Goal: Task Accomplishment & Management: Complete application form

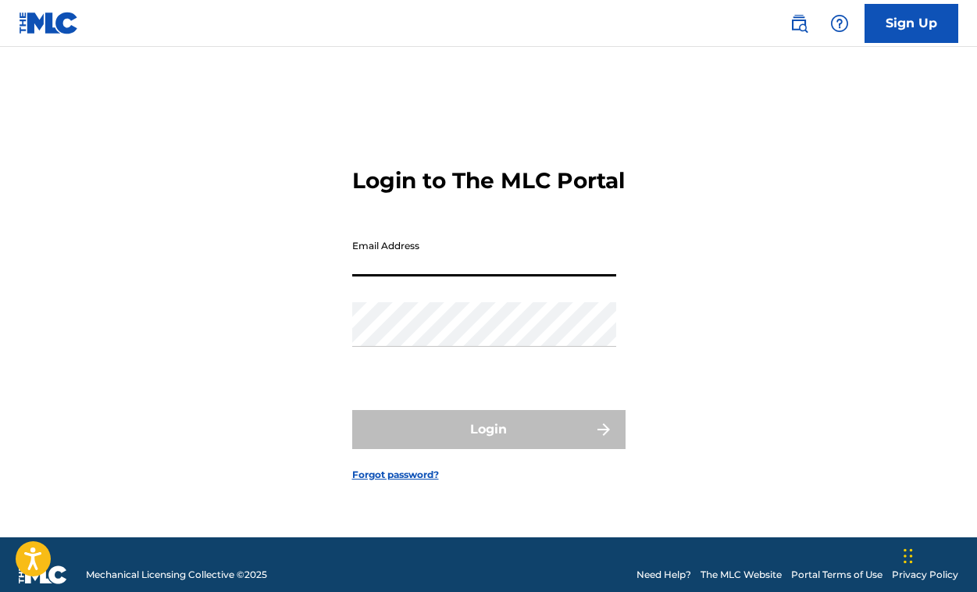
click at [438, 276] on input "Email Address" at bounding box center [484, 254] width 264 height 45
type input "[PERSON_NAME][EMAIL_ADDRESS][DOMAIN_NAME]"
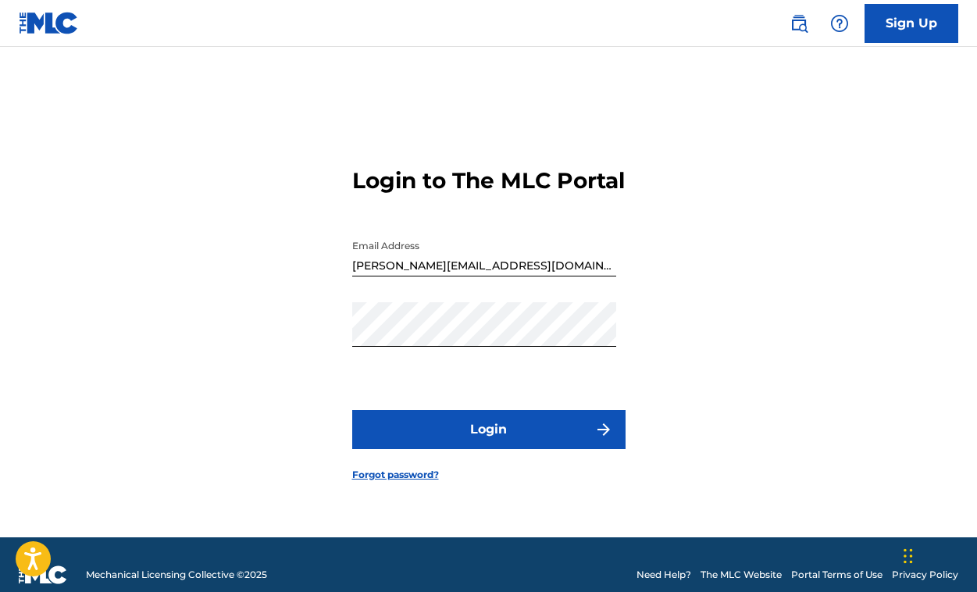
click at [536, 449] on button "Login" at bounding box center [488, 429] width 273 height 39
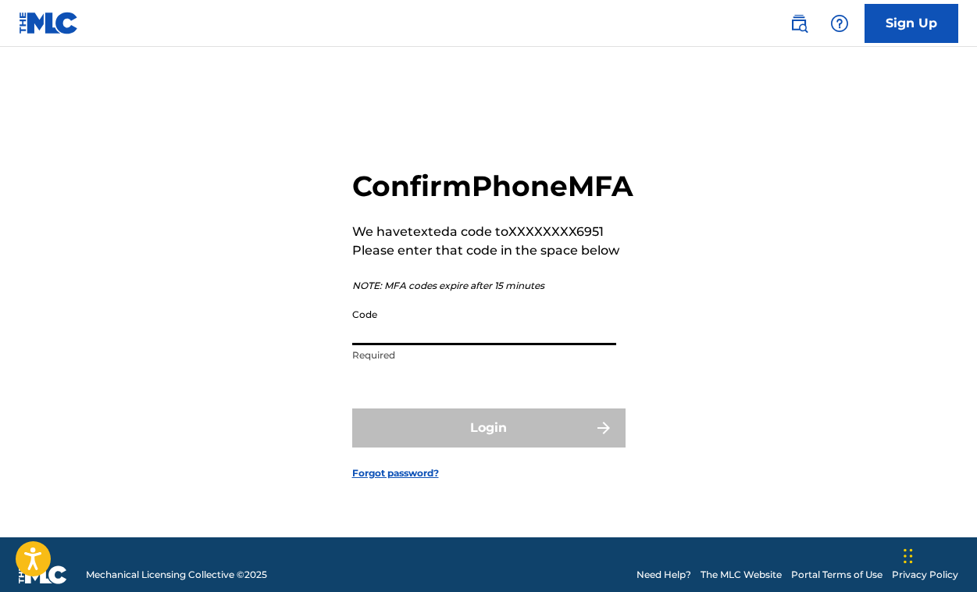
click at [515, 345] on input "Code" at bounding box center [484, 323] width 264 height 45
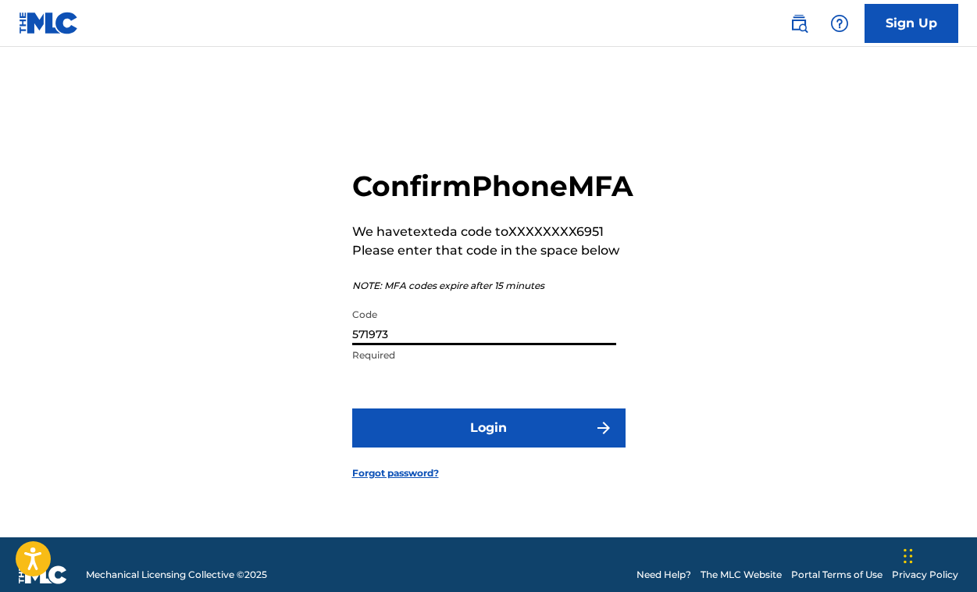
type input "571973"
click at [415, 443] on button "Login" at bounding box center [488, 427] width 273 height 39
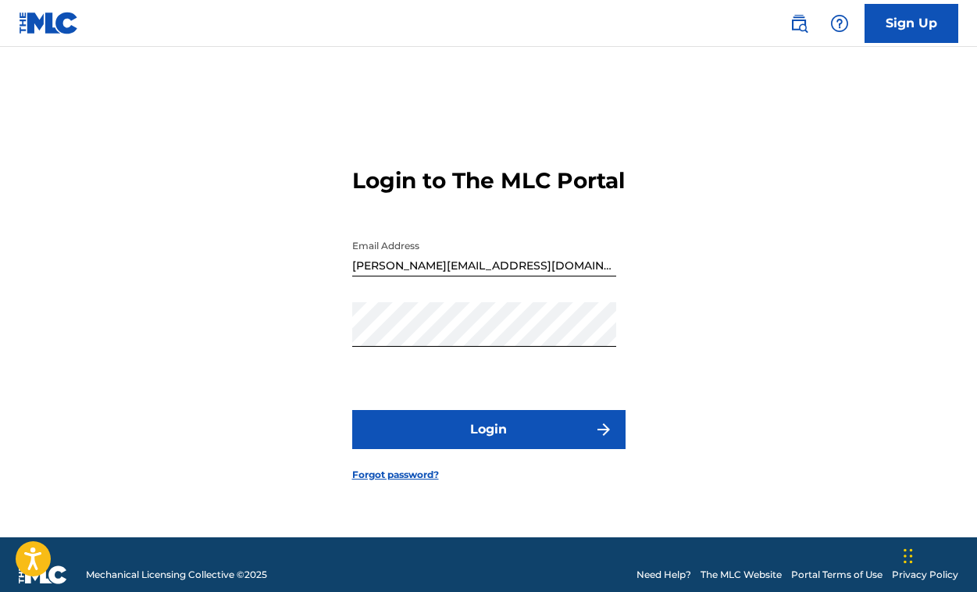
click at [415, 443] on button "Login" at bounding box center [488, 429] width 273 height 39
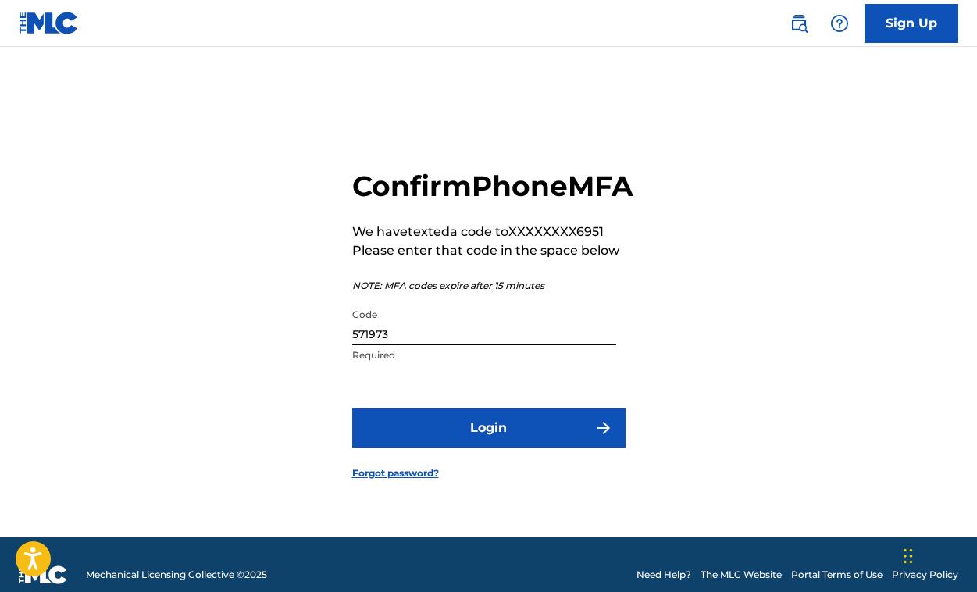
click at [415, 443] on button "Login" at bounding box center [488, 427] width 273 height 39
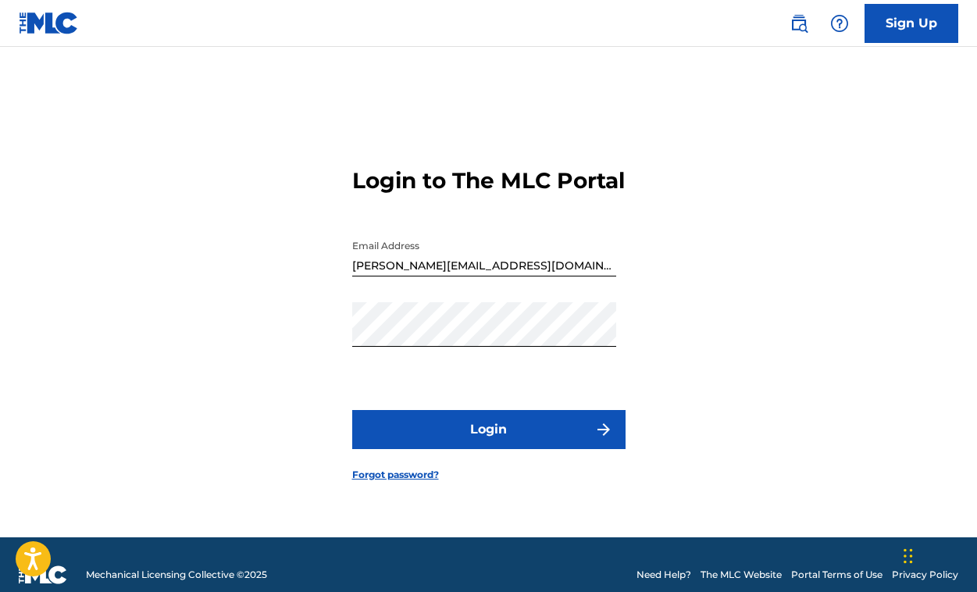
click at [415, 443] on button "Login" at bounding box center [488, 429] width 273 height 39
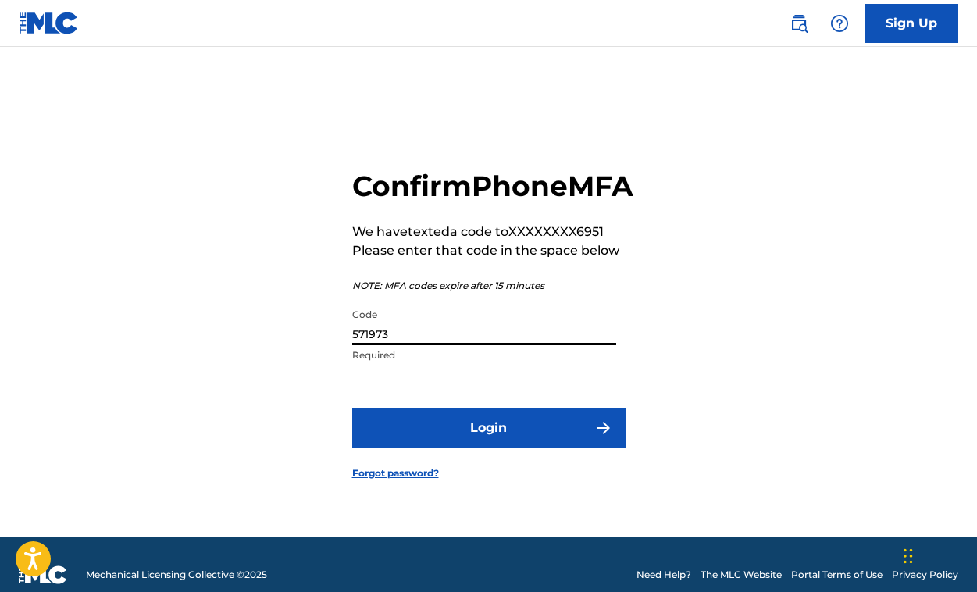
drag, startPoint x: 402, startPoint y: 347, endPoint x: 339, endPoint y: 347, distance: 63.2
click at [339, 347] on div "Confirm Phone MFA We have texted a code to XXXXXXXX6951 Please enter that code …" at bounding box center [488, 311] width 977 height 451
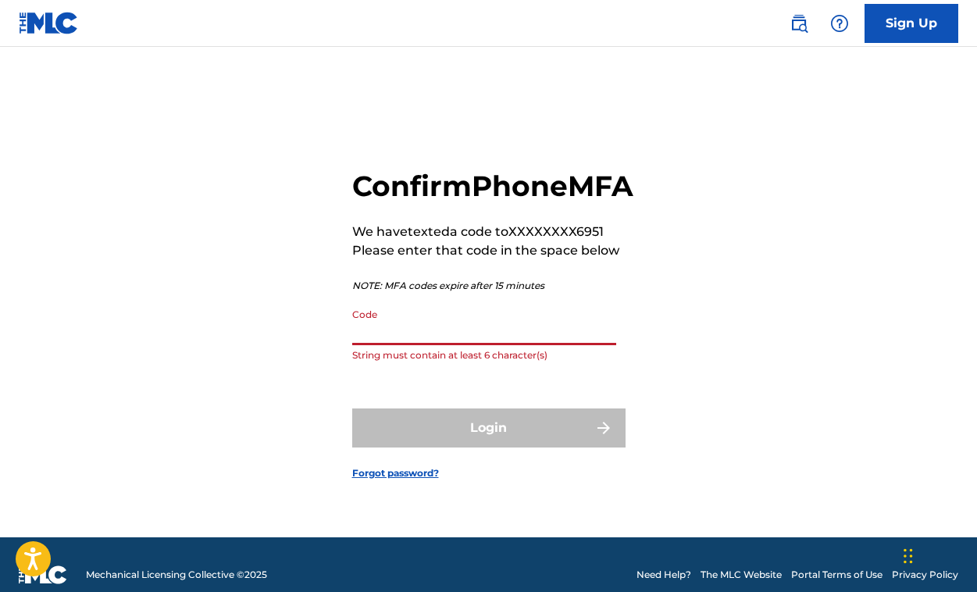
click at [386, 362] on p "String must contain at least 6 character(s)" at bounding box center [484, 355] width 264 height 14
click at [477, 238] on div "Confirm Phone MFA We have texted a code to XXXXXXXX6951 Please enter that code …" at bounding box center [492, 270] width 281 height 202
click at [34, 23] on img at bounding box center [49, 23] width 60 height 23
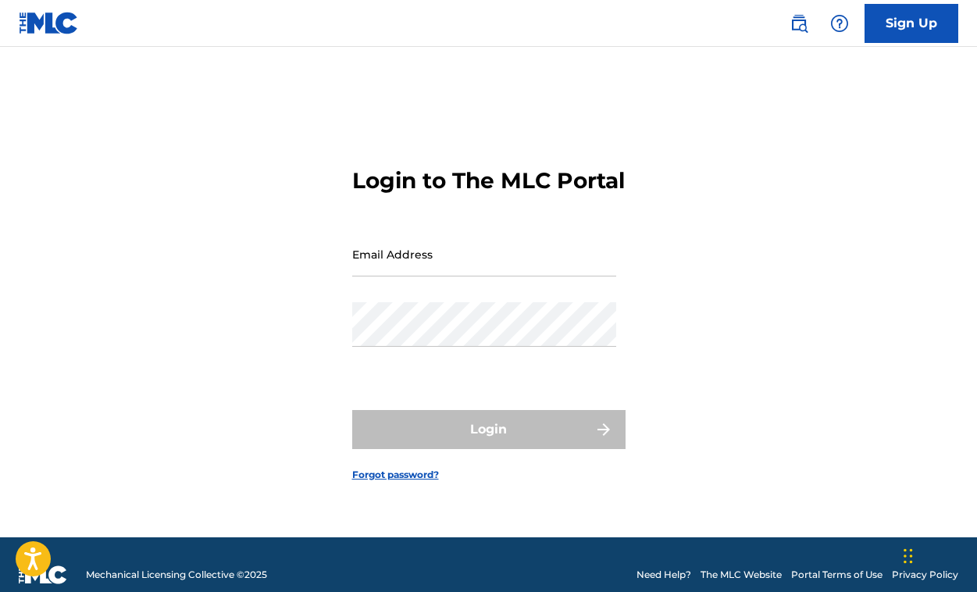
click at [451, 273] on input "Email Address" at bounding box center [484, 254] width 264 height 45
type input "sarah@sarahmaddack.com"
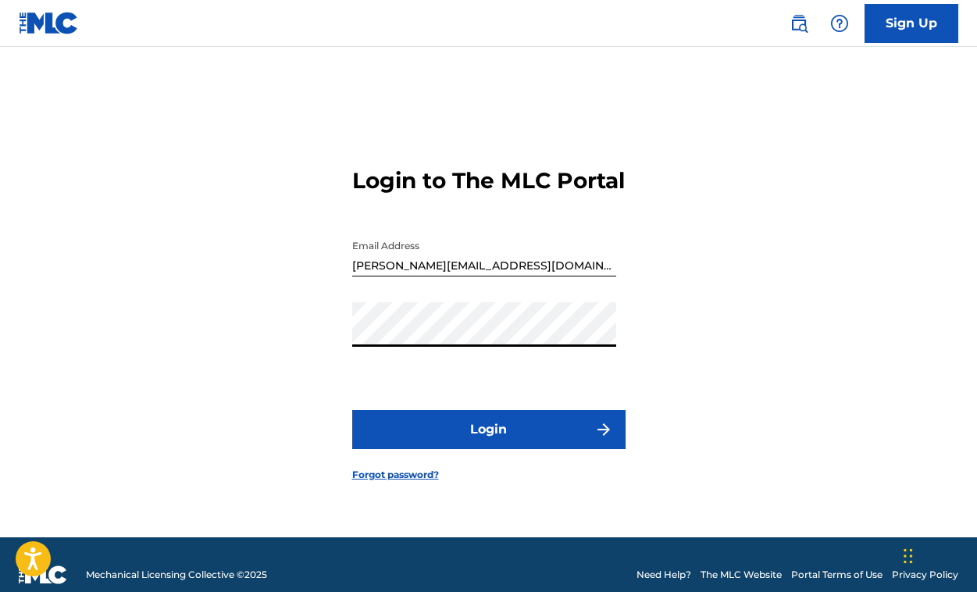
click at [518, 449] on button "Login" at bounding box center [488, 429] width 273 height 39
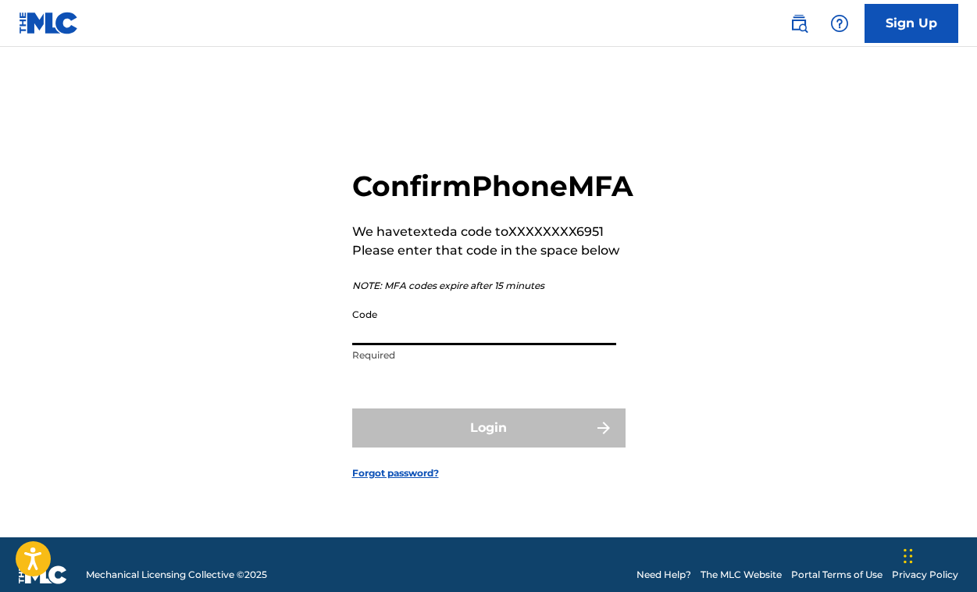
click at [458, 345] on input "Code" at bounding box center [484, 323] width 264 height 45
click at [62, 15] on img at bounding box center [49, 23] width 60 height 23
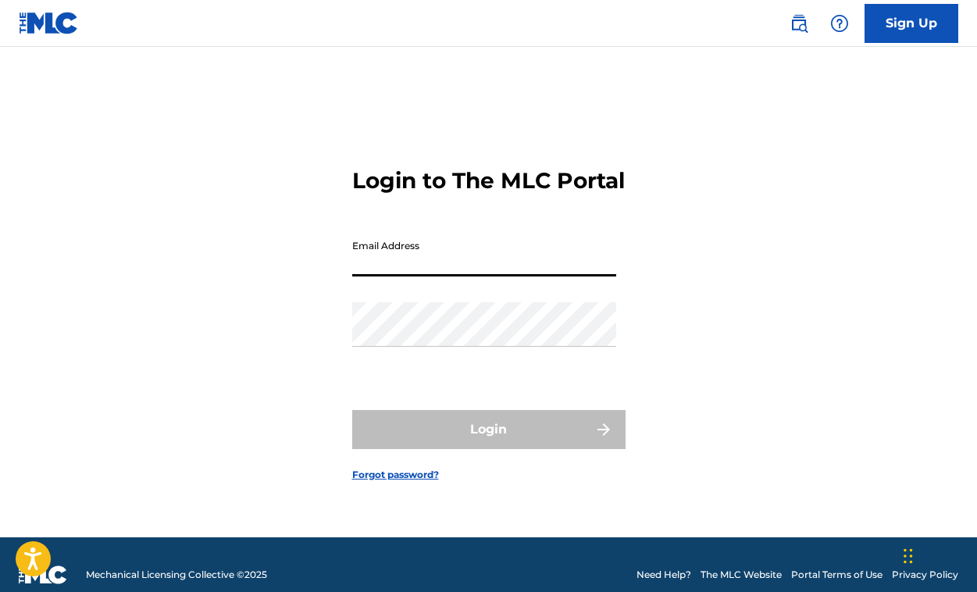
click at [428, 276] on input "Email Address" at bounding box center [484, 254] width 264 height 45
type input "sarah@sarahmaddack.com"
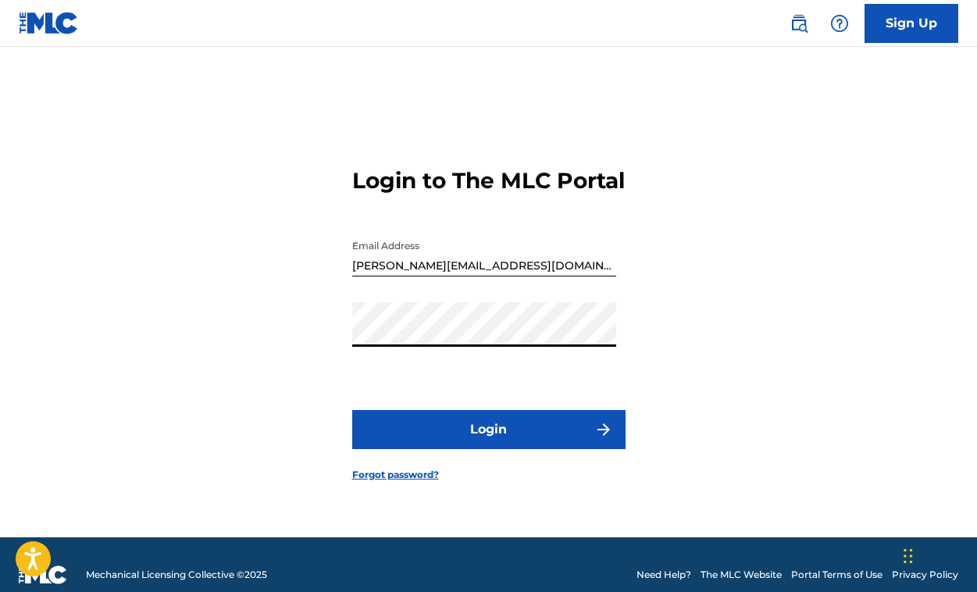
click at [552, 444] on button "Login" at bounding box center [488, 429] width 273 height 39
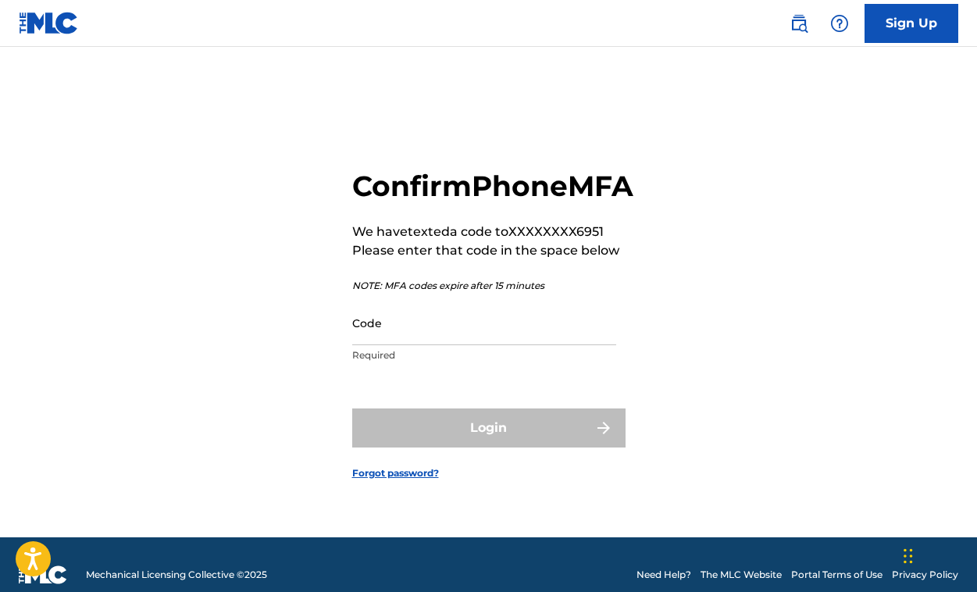
click at [486, 345] on input "Code" at bounding box center [484, 323] width 264 height 45
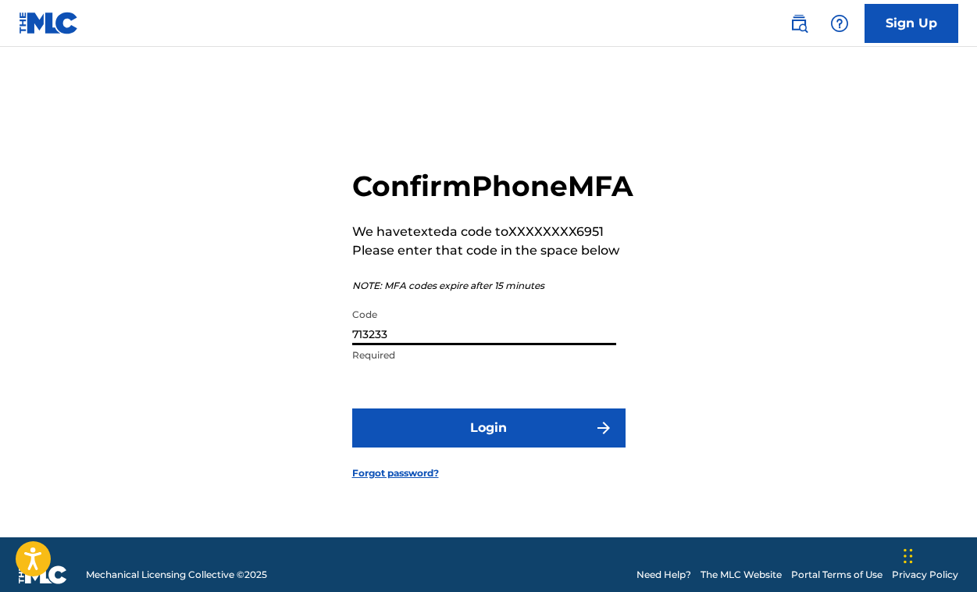
type input "713233"
click at [546, 440] on button "Login" at bounding box center [488, 427] width 273 height 39
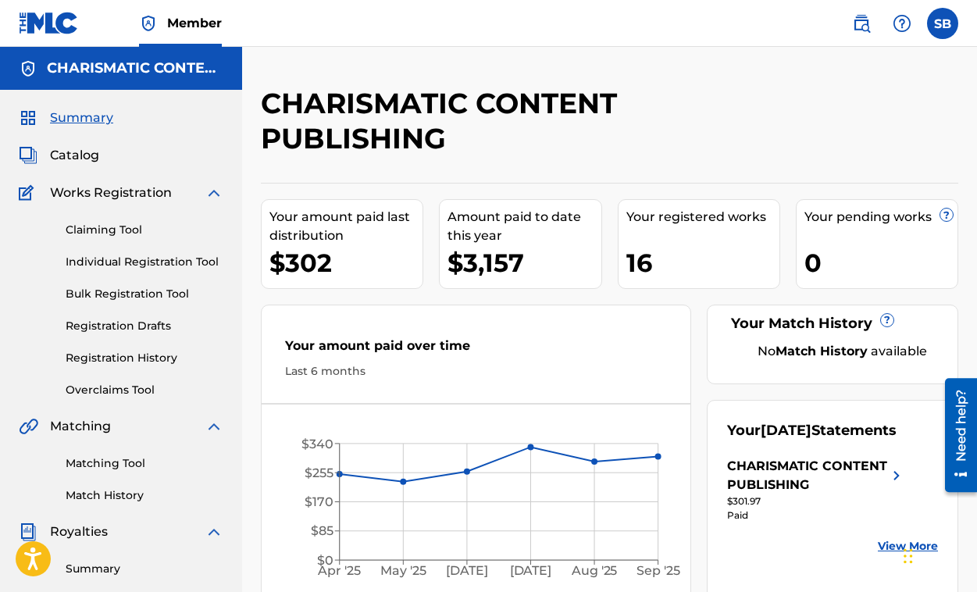
click at [142, 263] on link "Individual Registration Tool" at bounding box center [145, 262] width 158 height 16
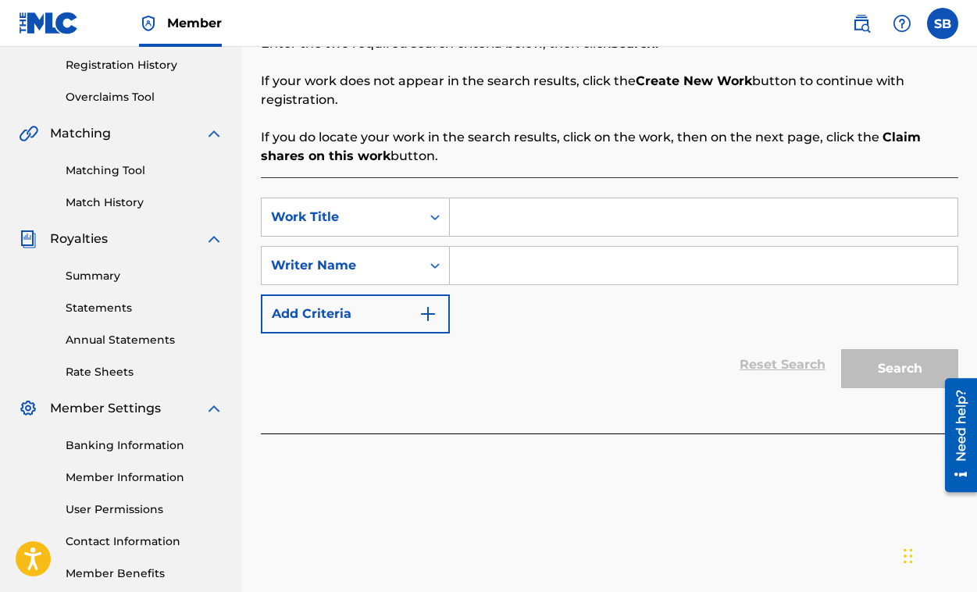
scroll to position [300, 0]
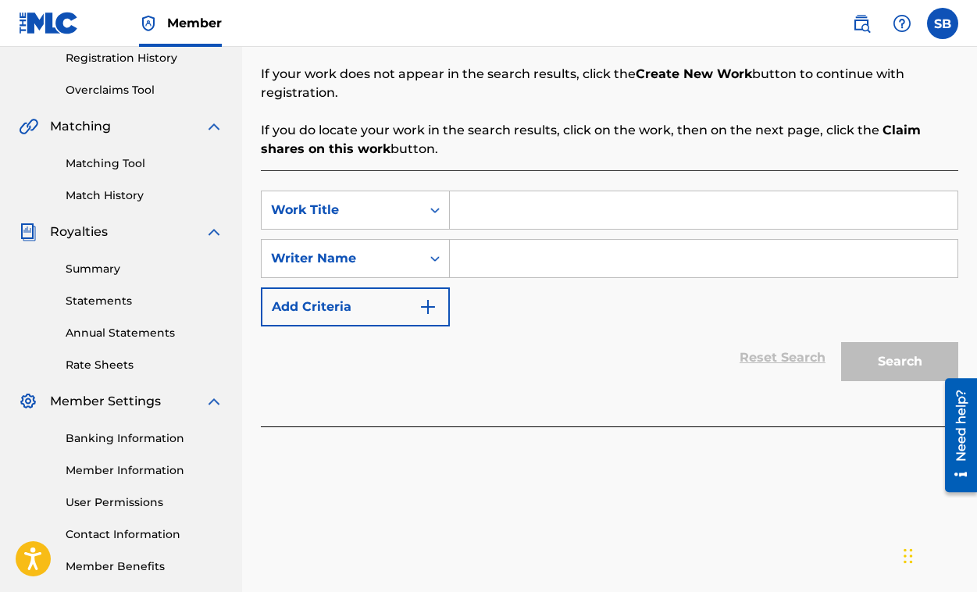
click at [789, 255] on input "Search Form" at bounding box center [704, 258] width 508 height 37
click at [508, 217] on input "Search Form" at bounding box center [704, 209] width 508 height 37
type input "Jellybean Gets a Solo"
click at [500, 256] on input "Search Form" at bounding box center [704, 258] width 508 height 37
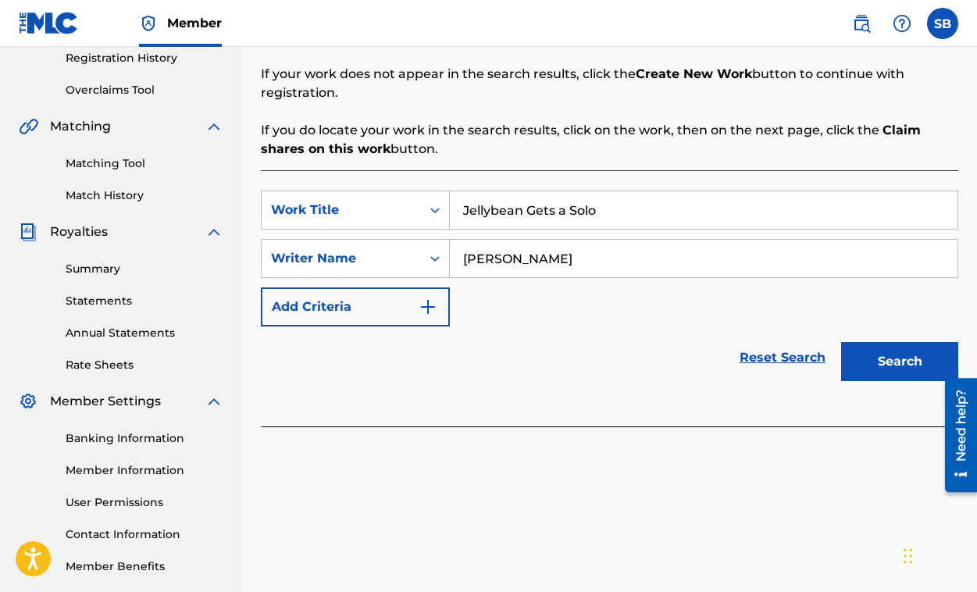
type input "Sarah Maddack Bell"
click at [900, 359] on button "Search" at bounding box center [899, 361] width 117 height 39
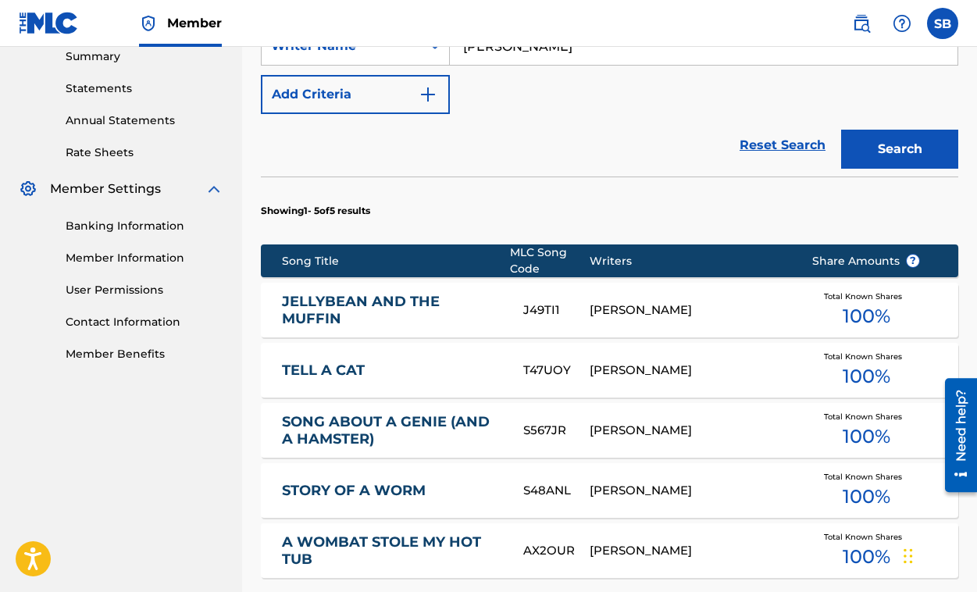
scroll to position [534, 0]
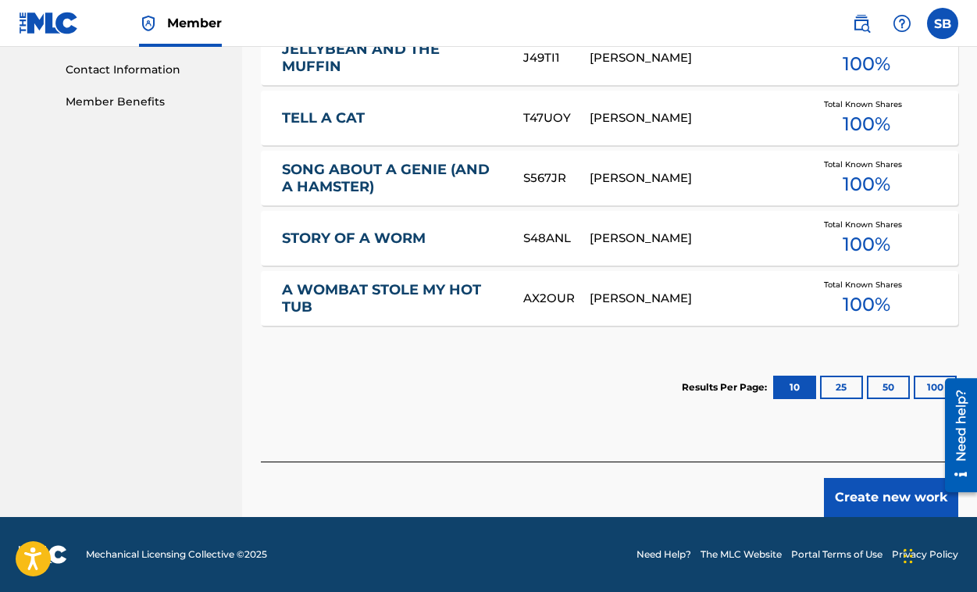
click at [885, 498] on button "Create new work" at bounding box center [891, 497] width 134 height 39
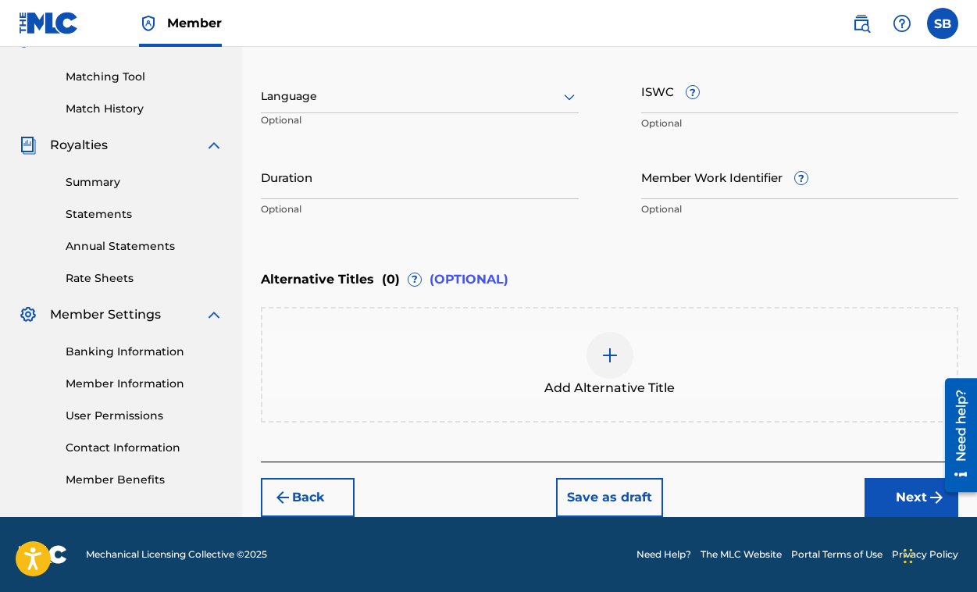
scroll to position [386, 0]
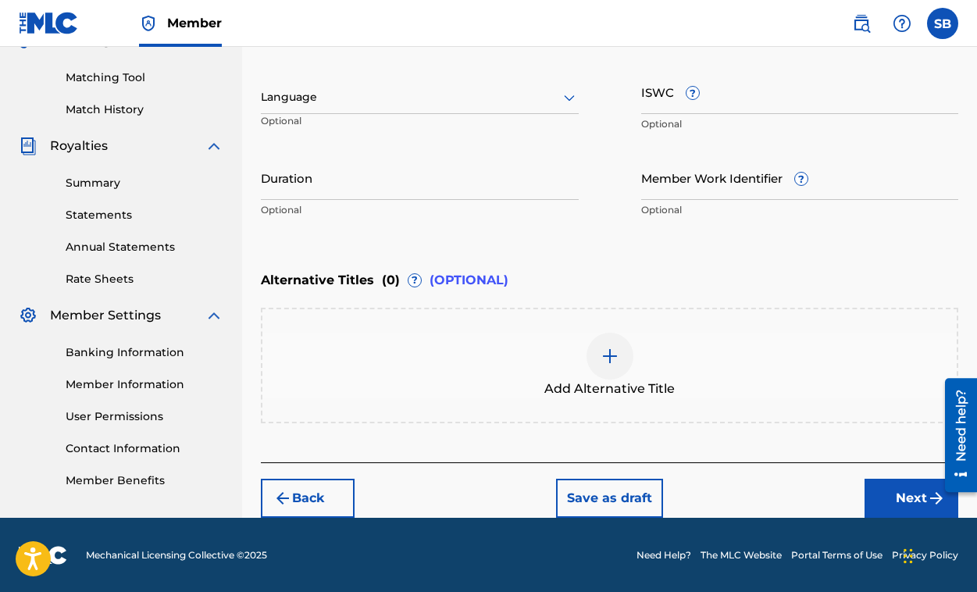
click at [363, 102] on div at bounding box center [420, 97] width 318 height 20
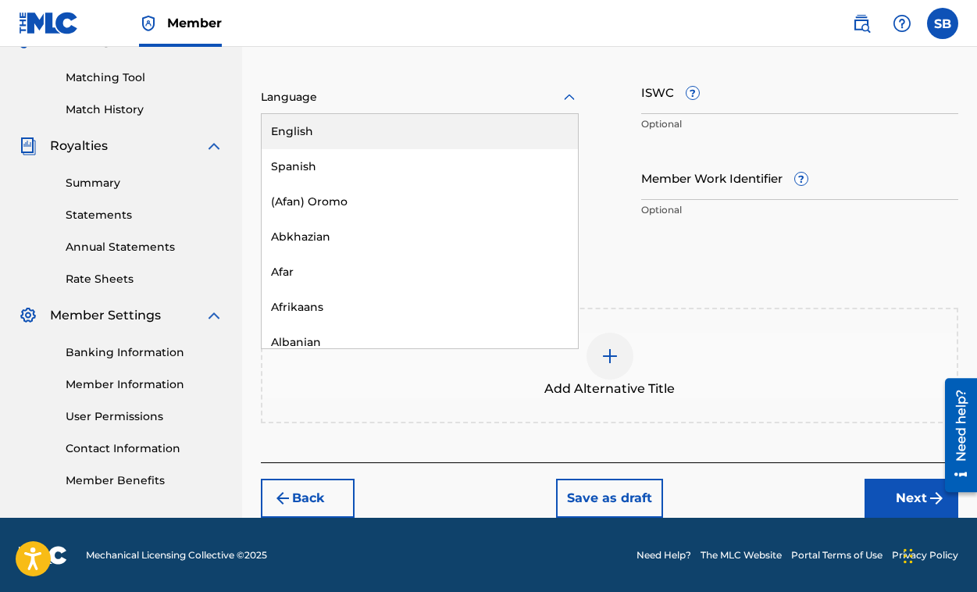
click at [324, 140] on div "English" at bounding box center [420, 131] width 316 height 35
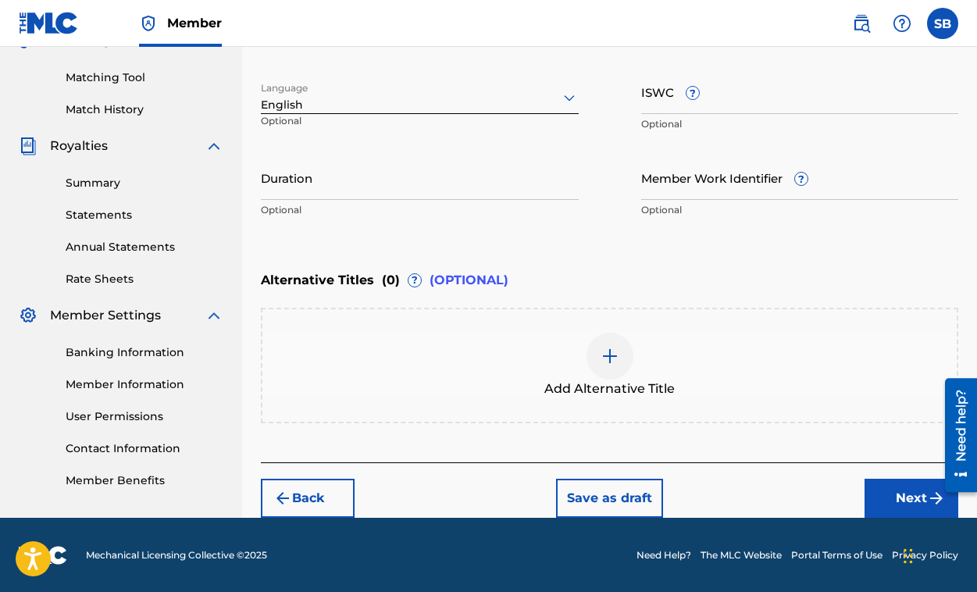
click at [305, 187] on input "Duration" at bounding box center [420, 177] width 318 height 45
type input "2"
type input "02:05"
click at [901, 498] on button "Next" at bounding box center [911, 498] width 94 height 39
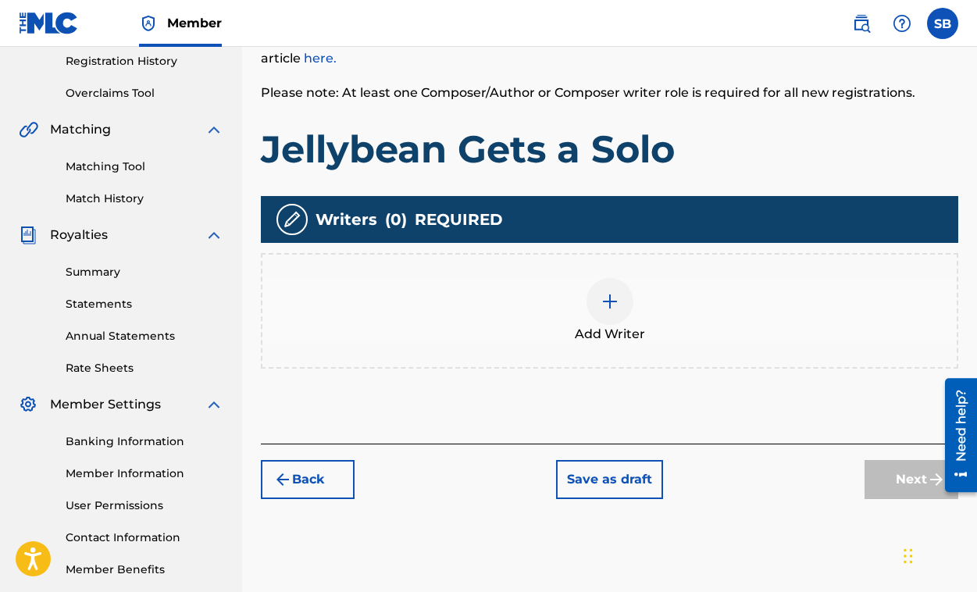
scroll to position [318, 0]
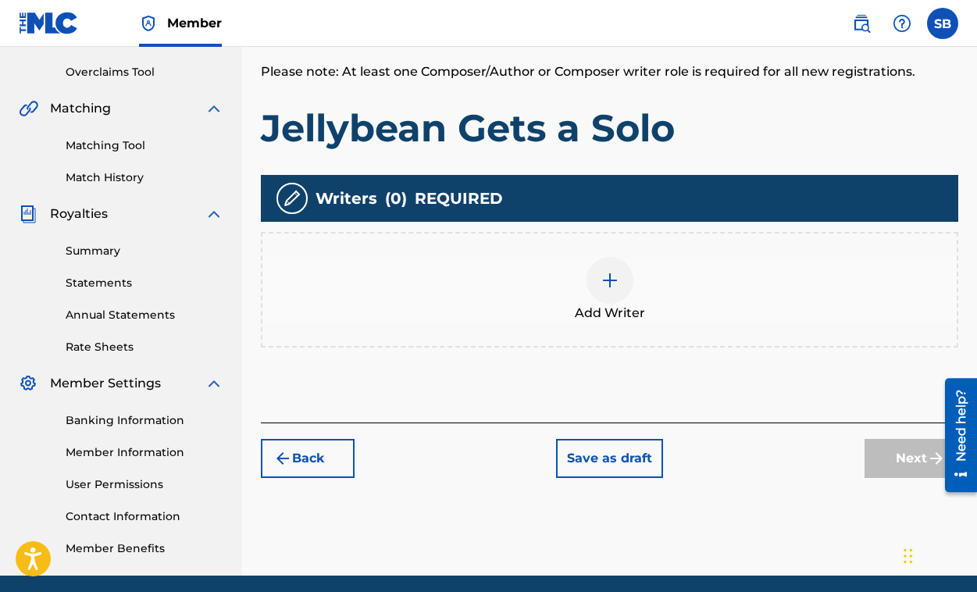
click at [600, 276] on img at bounding box center [609, 280] width 19 height 19
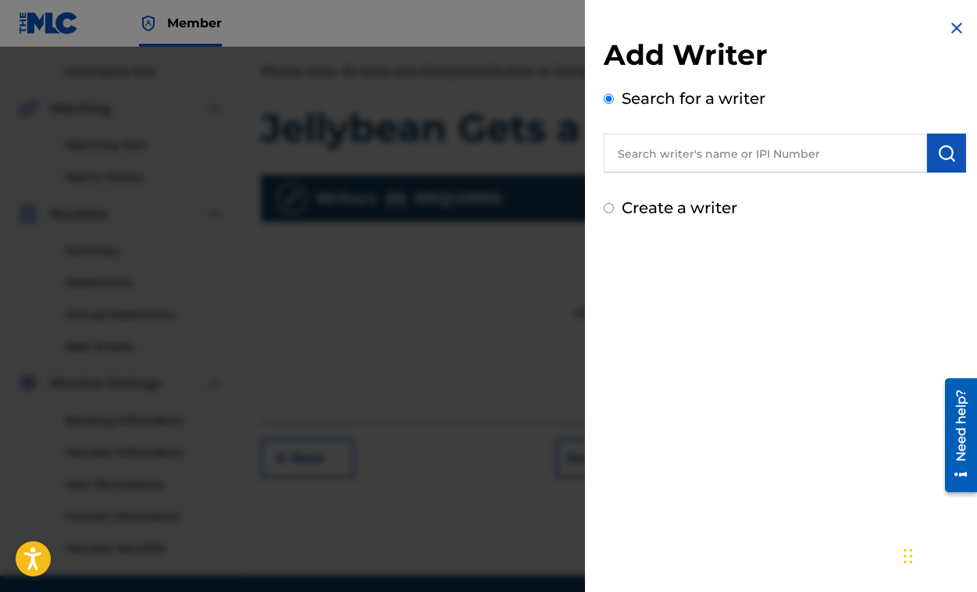
click at [707, 159] on input "text" at bounding box center [765, 153] width 323 height 39
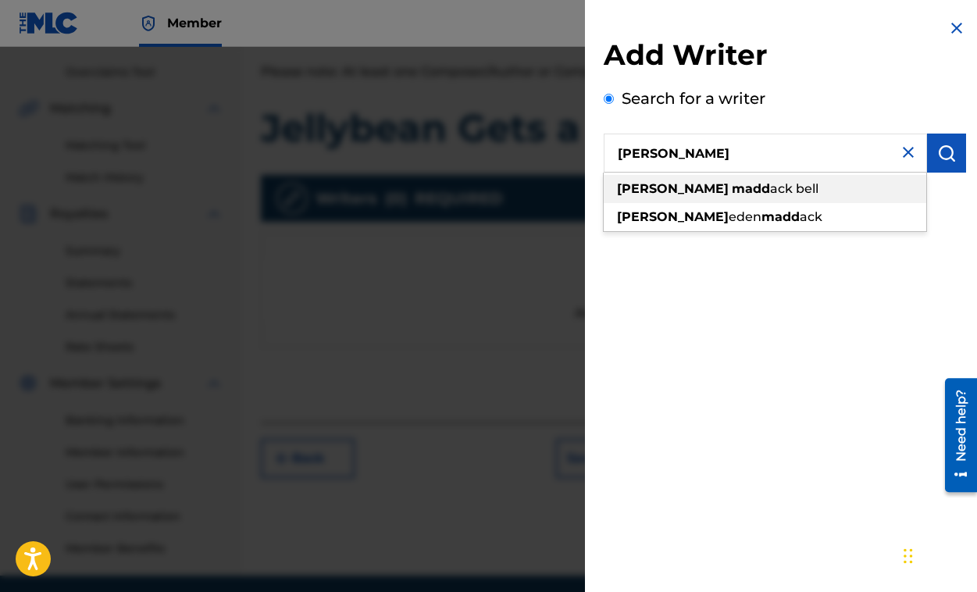
click at [770, 185] on span "ack bell" at bounding box center [794, 188] width 48 height 15
type input "sarah maddack bell"
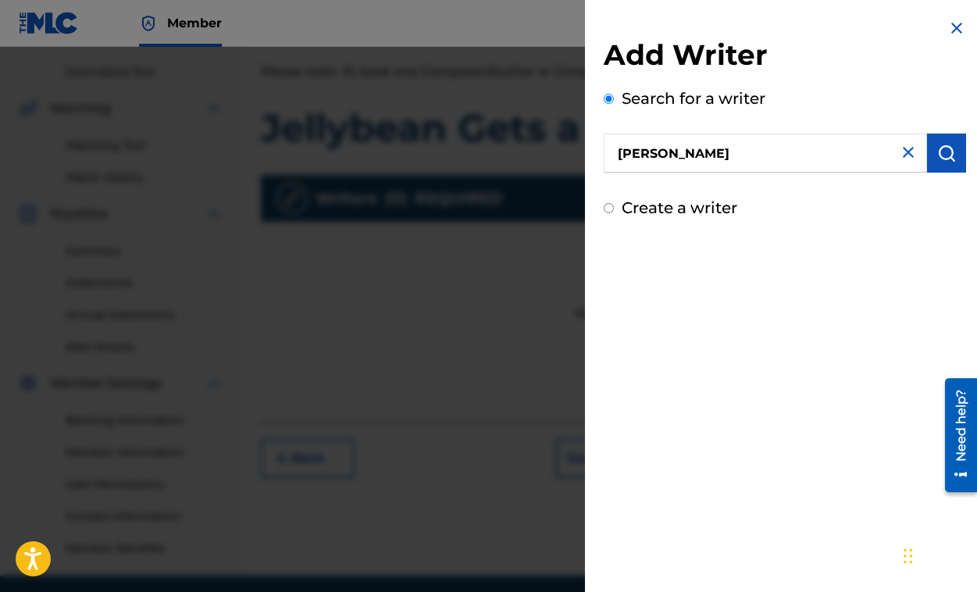
click at [941, 156] on img "submit" at bounding box center [946, 153] width 19 height 19
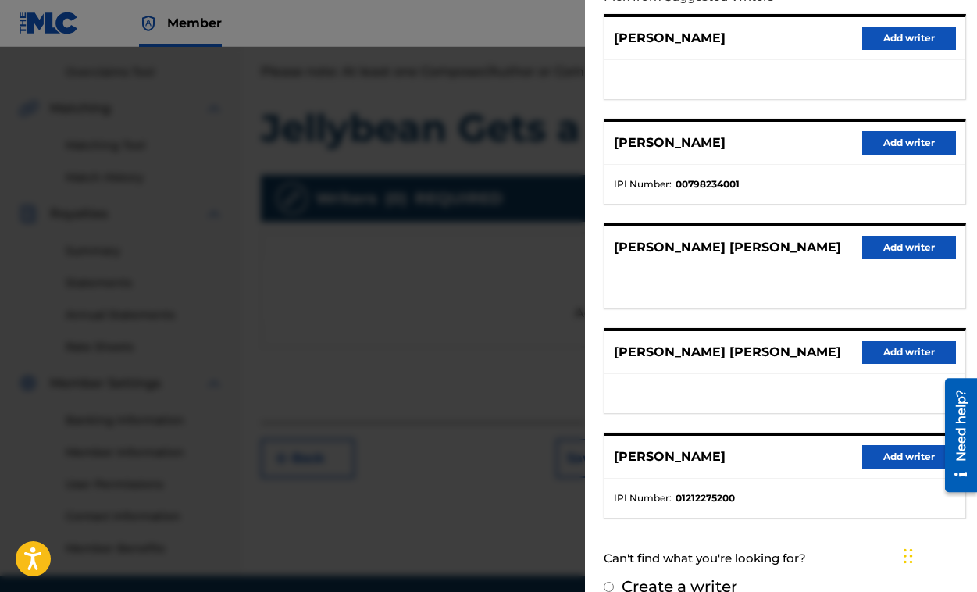
scroll to position [193, 0]
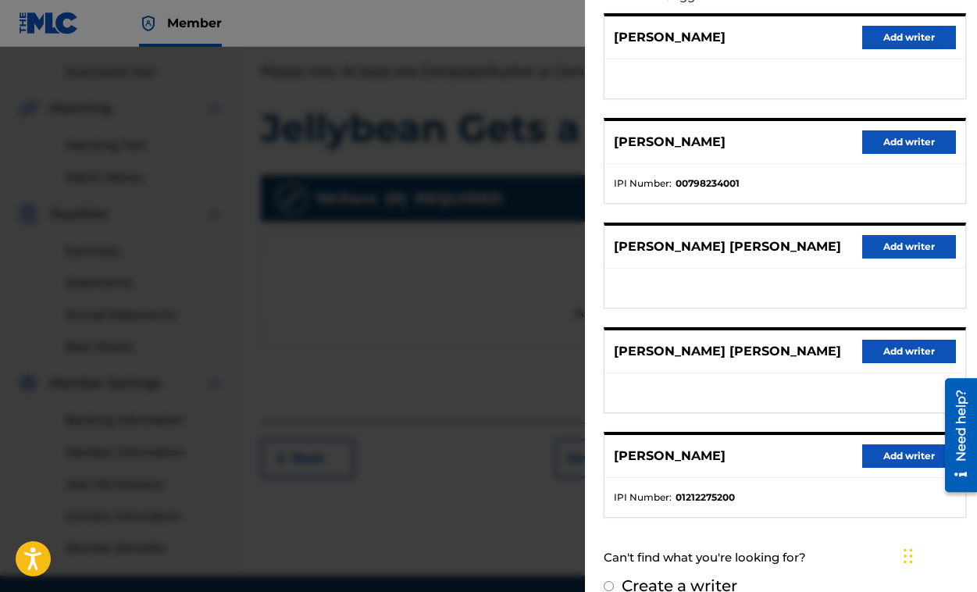
click at [916, 454] on button "Add writer" at bounding box center [909, 455] width 94 height 23
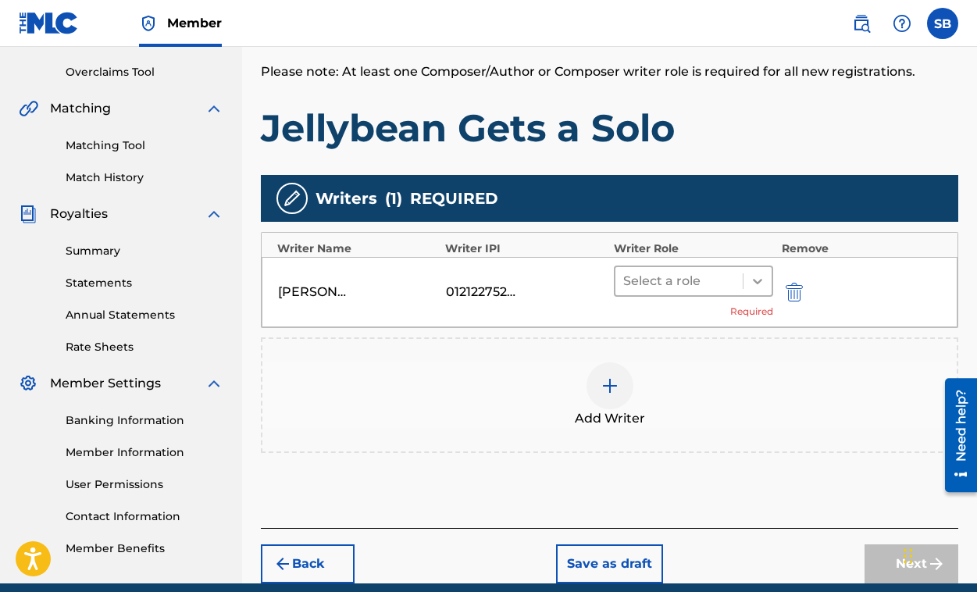
click at [747, 280] on div at bounding box center [757, 281] width 28 height 28
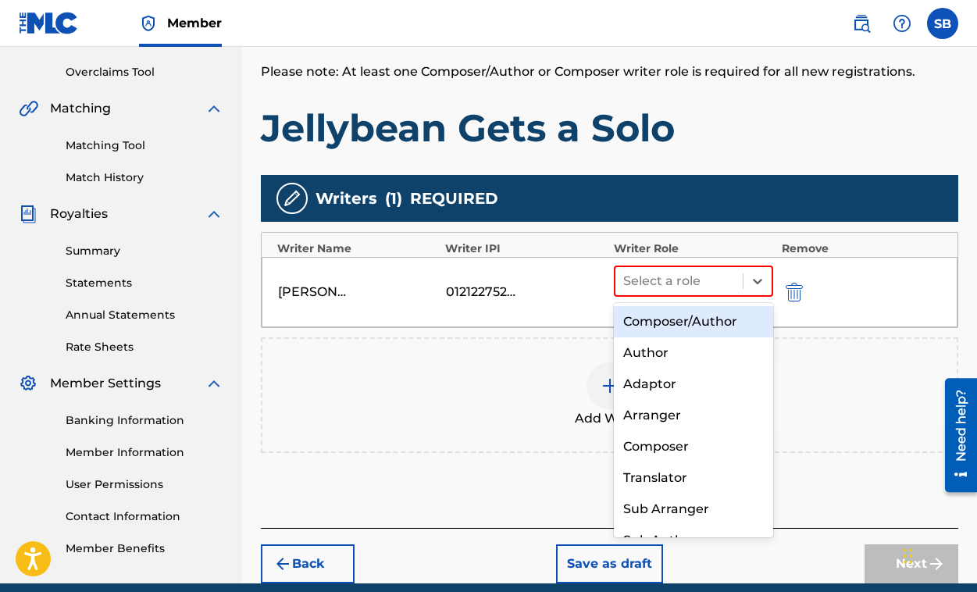
click at [732, 321] on div "Composer/Author" at bounding box center [694, 321] width 160 height 31
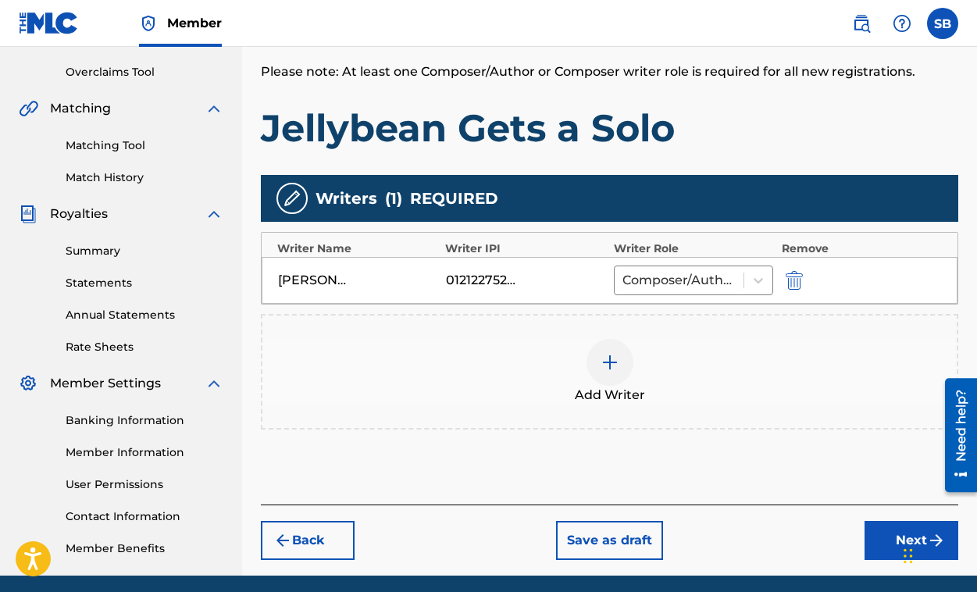
scroll to position [376, 0]
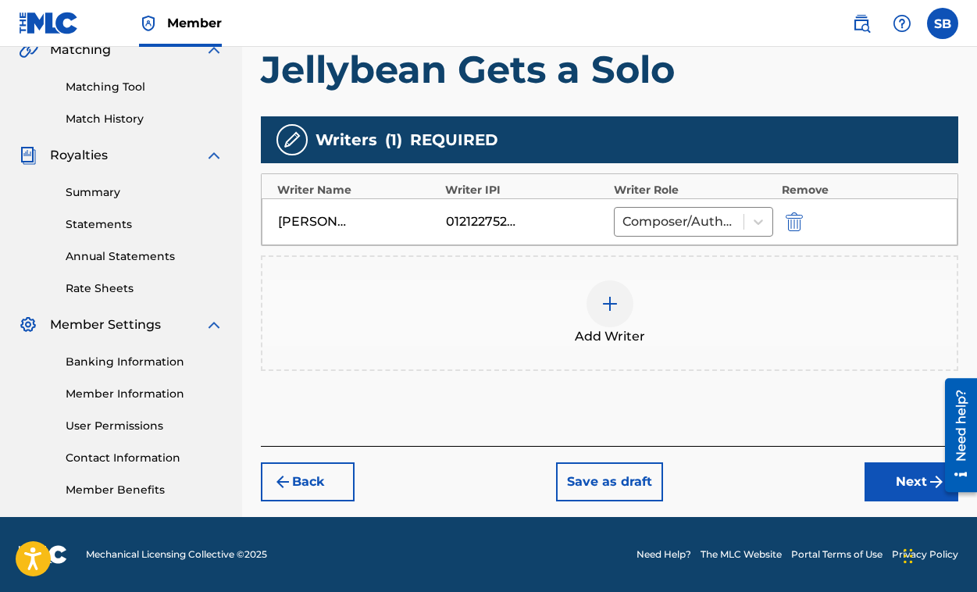
click at [901, 475] on button "Next" at bounding box center [911, 481] width 94 height 39
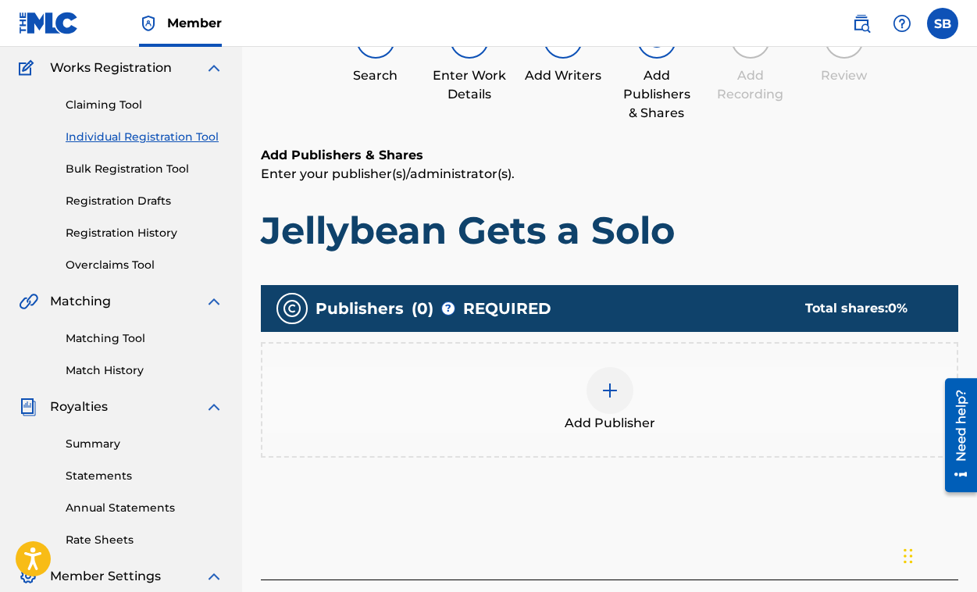
scroll to position [70, 0]
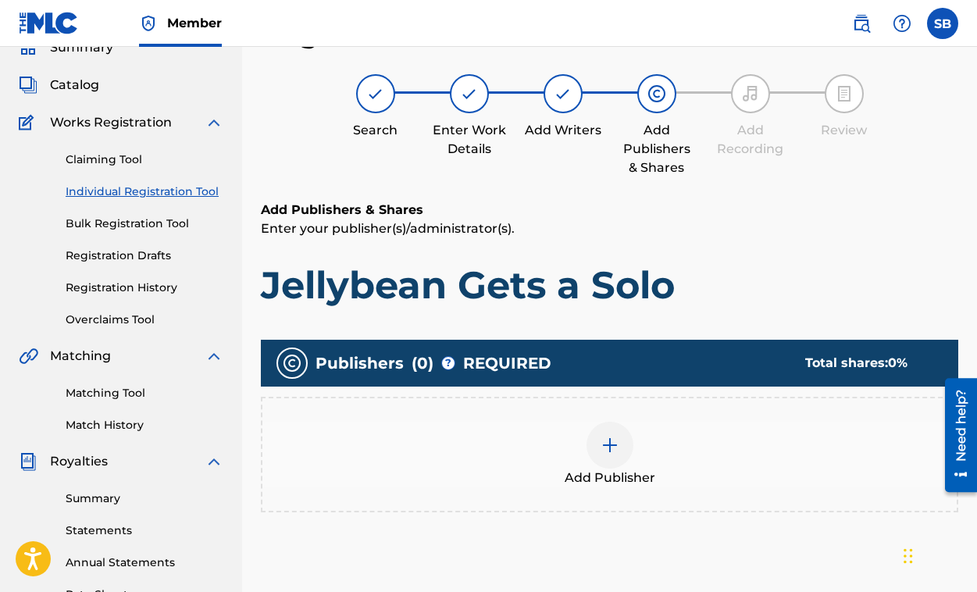
click at [610, 452] on img at bounding box center [609, 445] width 19 height 19
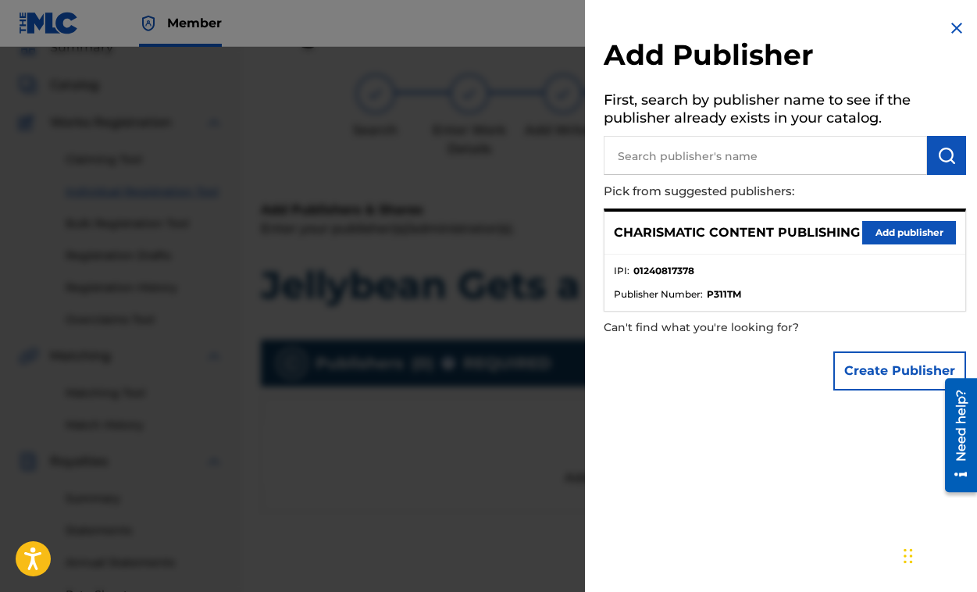
click at [764, 162] on input "text" at bounding box center [765, 155] width 323 height 39
click at [743, 227] on p "CHARISMATIC CONTENT PUBLISHING" at bounding box center [737, 232] width 246 height 19
click at [882, 239] on button "Add publisher" at bounding box center [909, 232] width 94 height 23
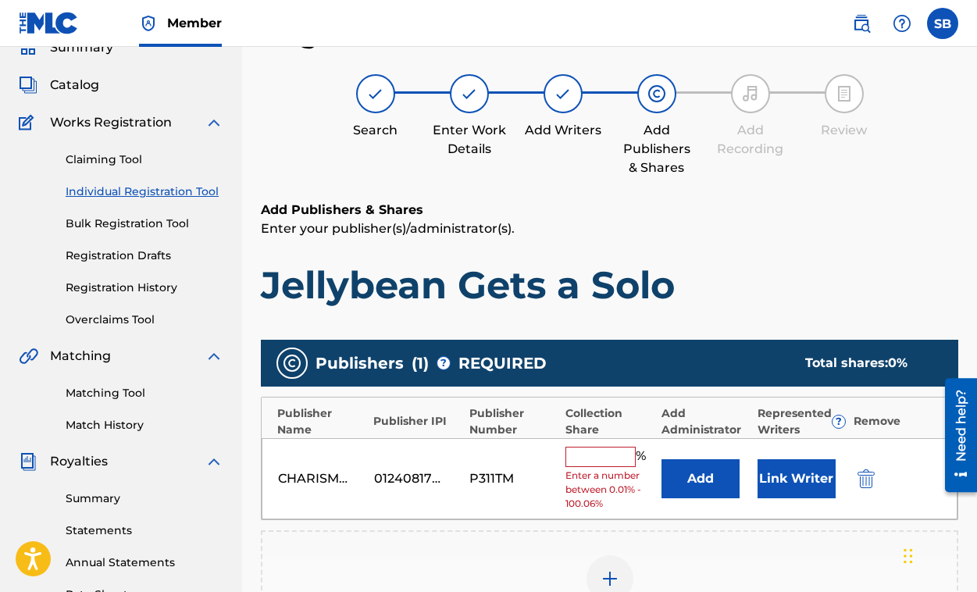
click at [619, 452] on input "text" at bounding box center [600, 457] width 70 height 20
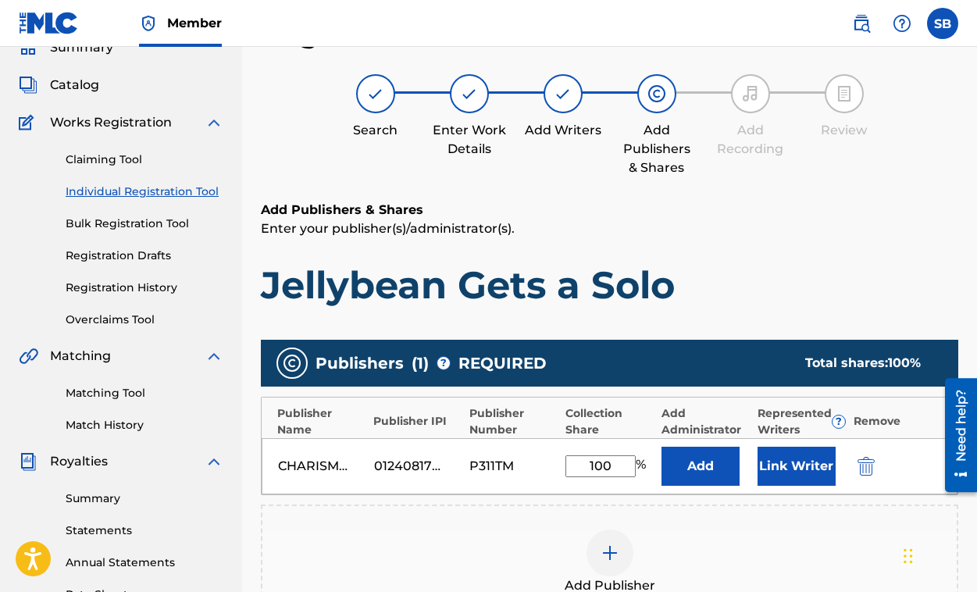
type input "100"
click at [794, 479] on button "Link Writer" at bounding box center [796, 466] width 78 height 39
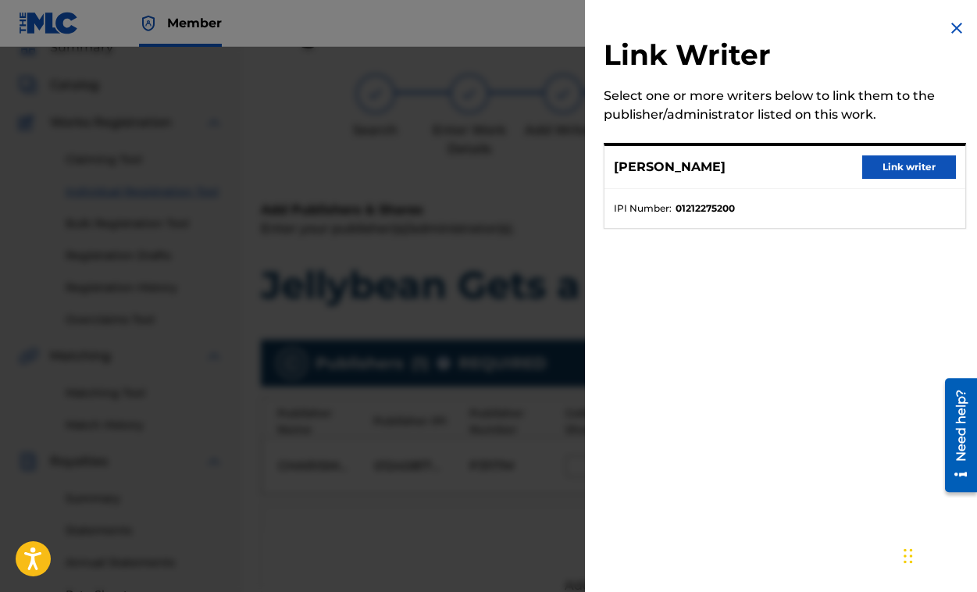
click at [889, 168] on button "Link writer" at bounding box center [909, 166] width 94 height 23
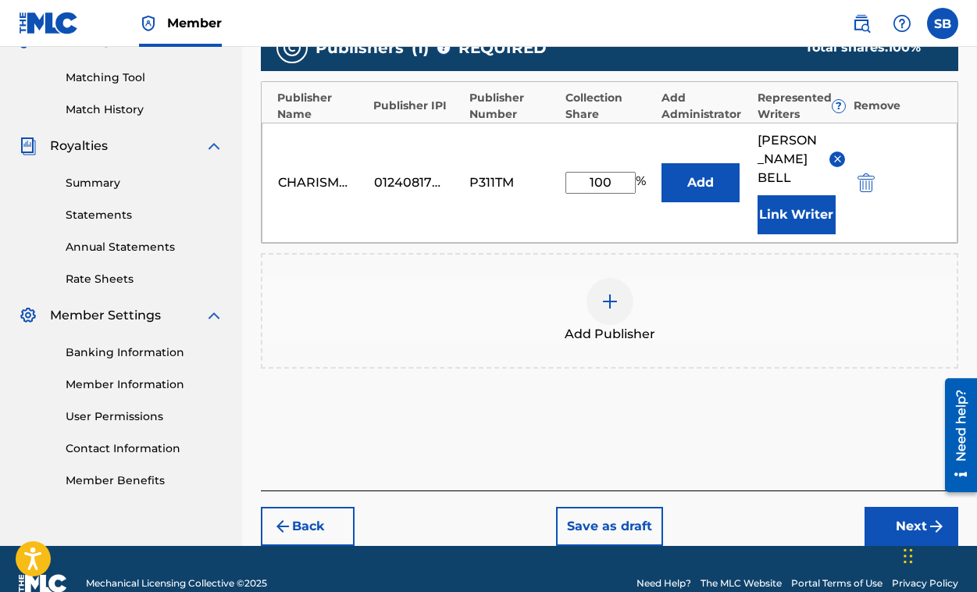
scroll to position [415, 0]
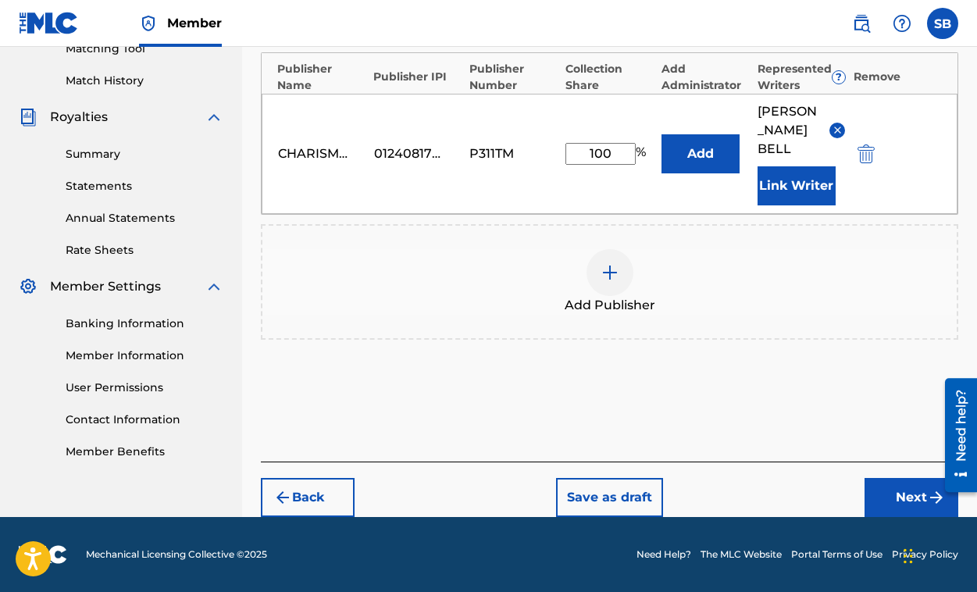
click at [913, 496] on button "Next" at bounding box center [911, 497] width 94 height 39
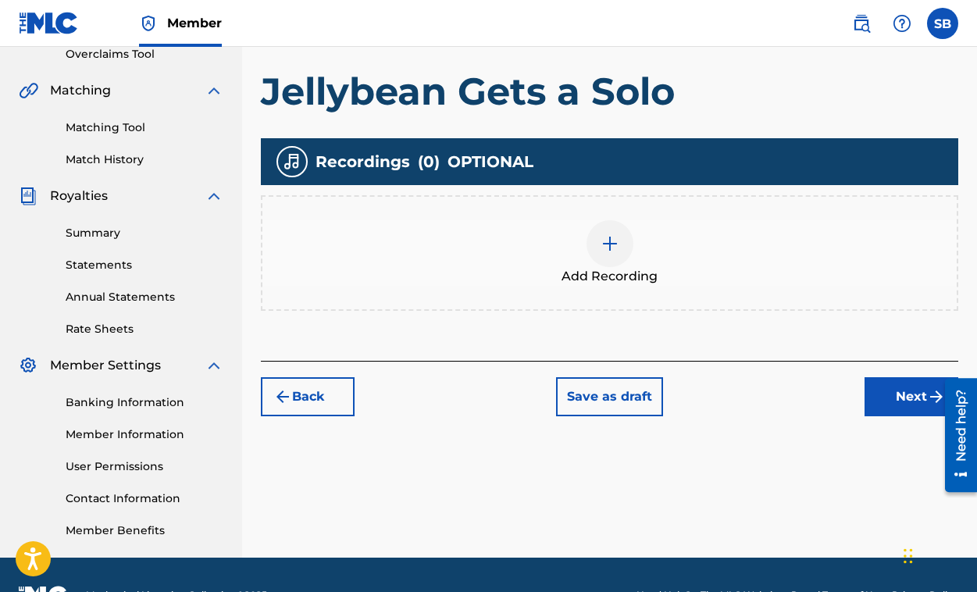
scroll to position [340, 0]
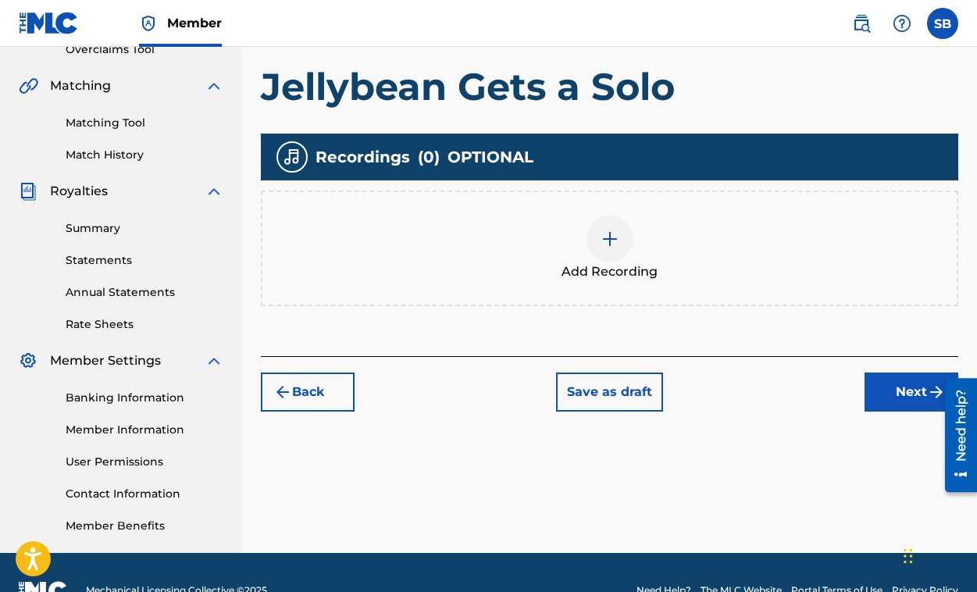
click at [608, 248] on img at bounding box center [609, 239] width 19 height 19
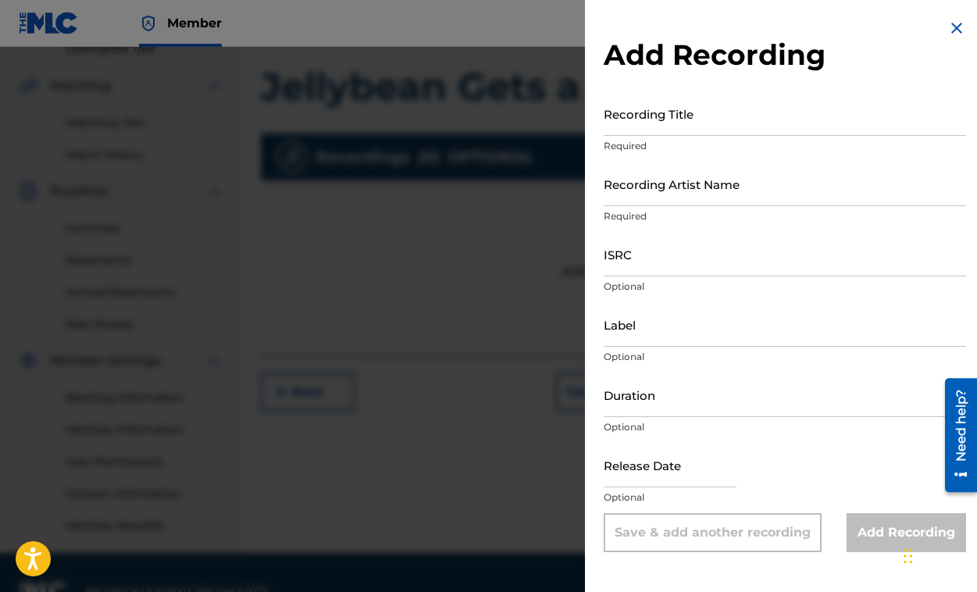
click at [646, 126] on input "Recording Title" at bounding box center [785, 113] width 362 height 45
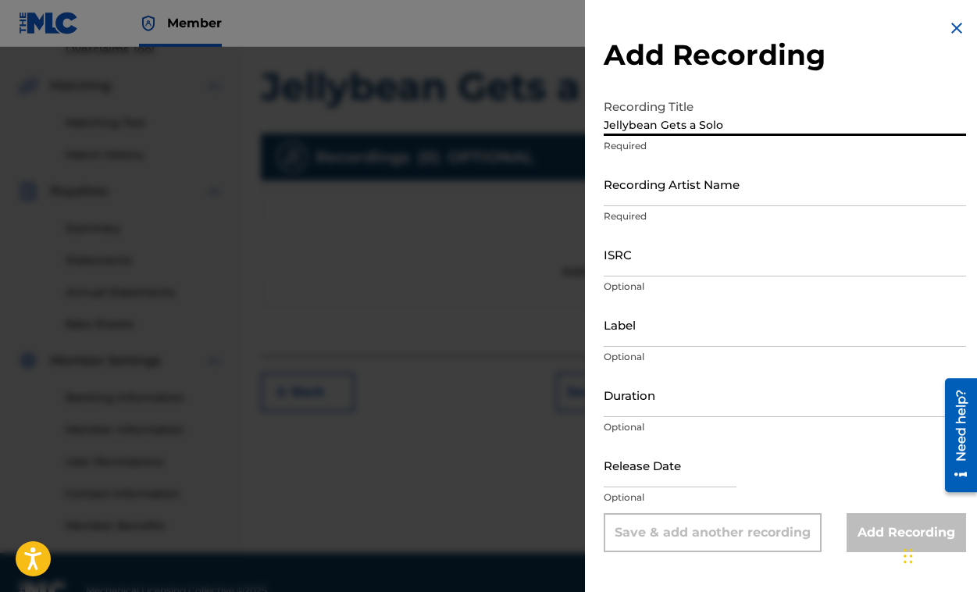
type input "Jellybean Gets a Solo"
click at [681, 198] on input "Recording Artist Name" at bounding box center [785, 184] width 362 height 45
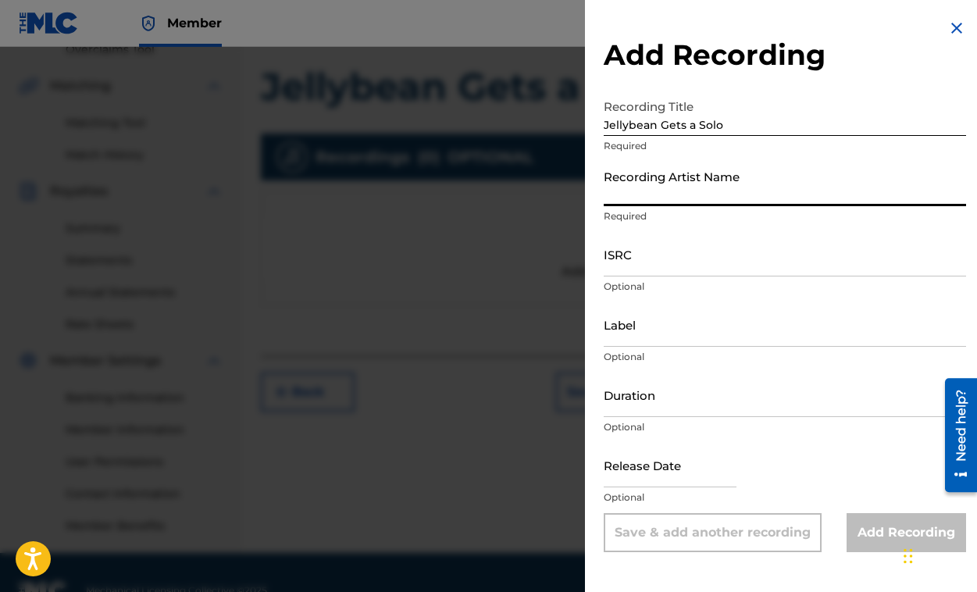
type input "Sarah Maddack"
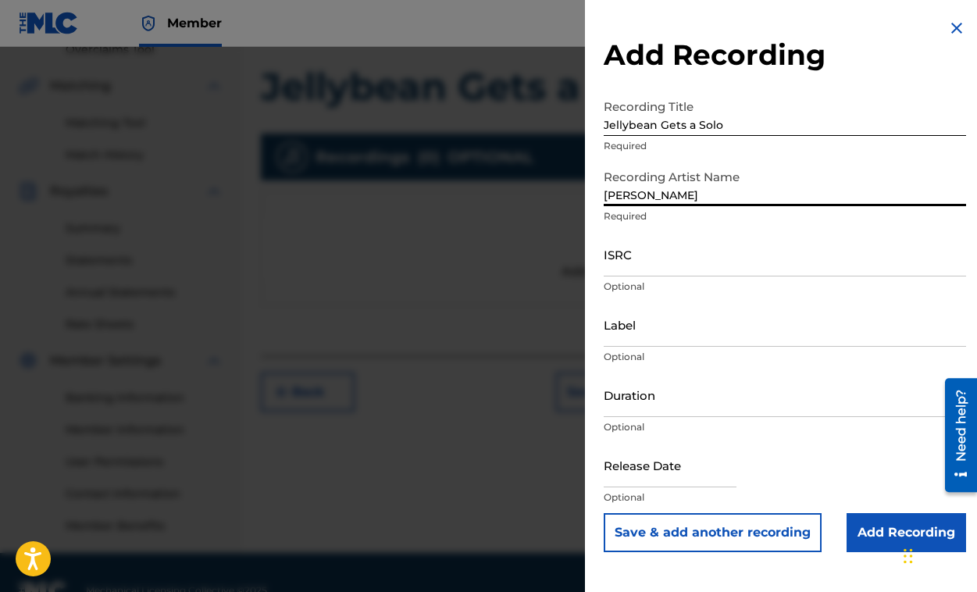
click at [660, 265] on input "ISRC" at bounding box center [785, 254] width 362 height 45
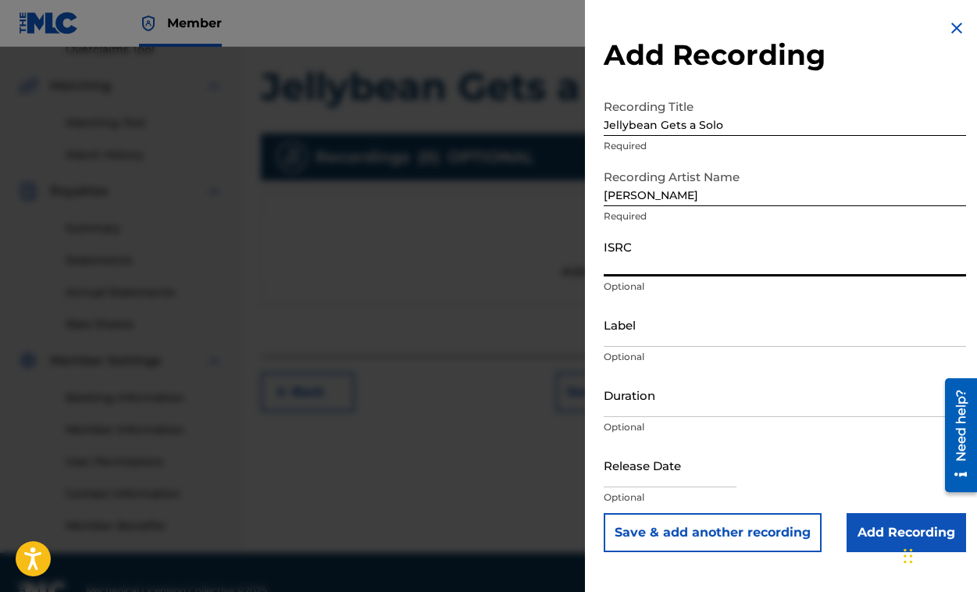
paste input "QZZ7X2558651"
type input "QZZ7X2558651"
click at [640, 337] on input "Label" at bounding box center [785, 324] width 362 height 45
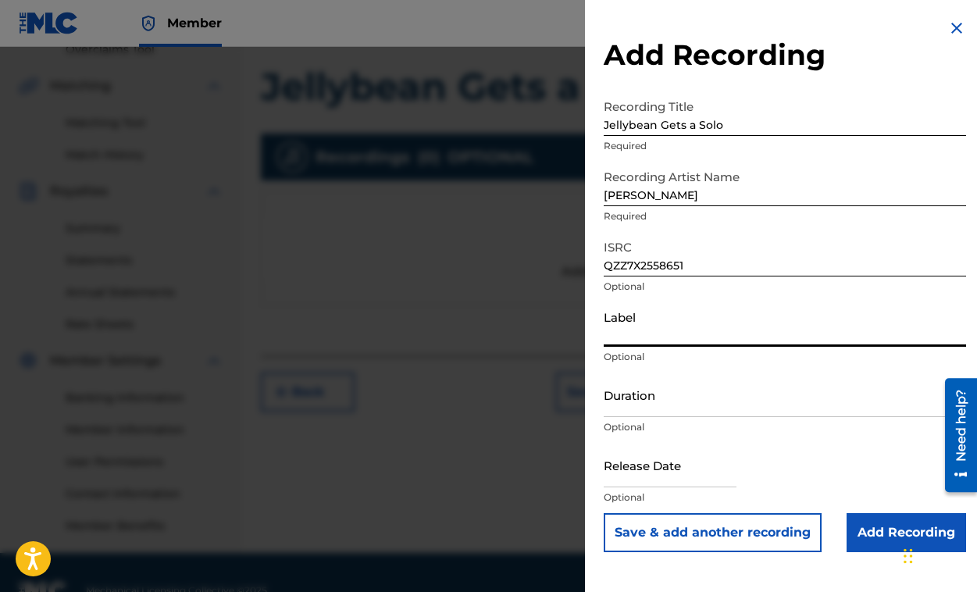
click at [640, 420] on p "Optional" at bounding box center [785, 427] width 362 height 14
click at [635, 408] on input "Duration" at bounding box center [785, 394] width 362 height 45
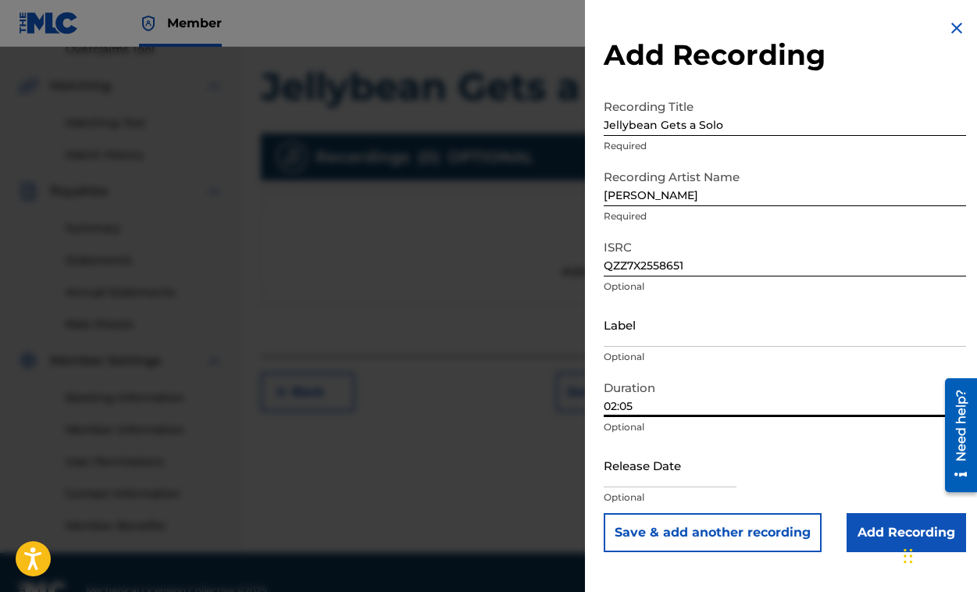
scroll to position [376, 0]
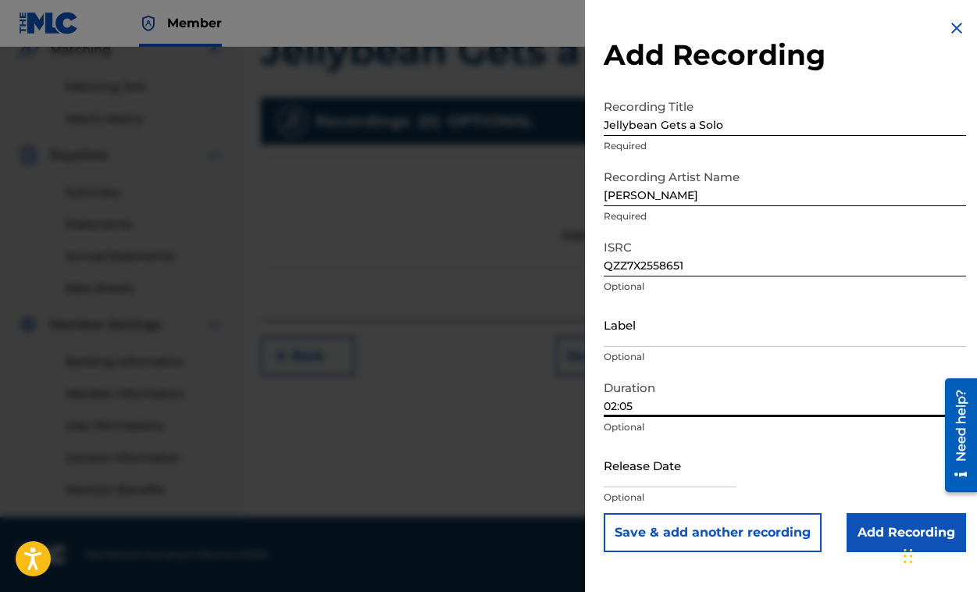
type input "02:05"
click at [662, 477] on input "text" at bounding box center [670, 465] width 133 height 45
select select "8"
select select "2025"
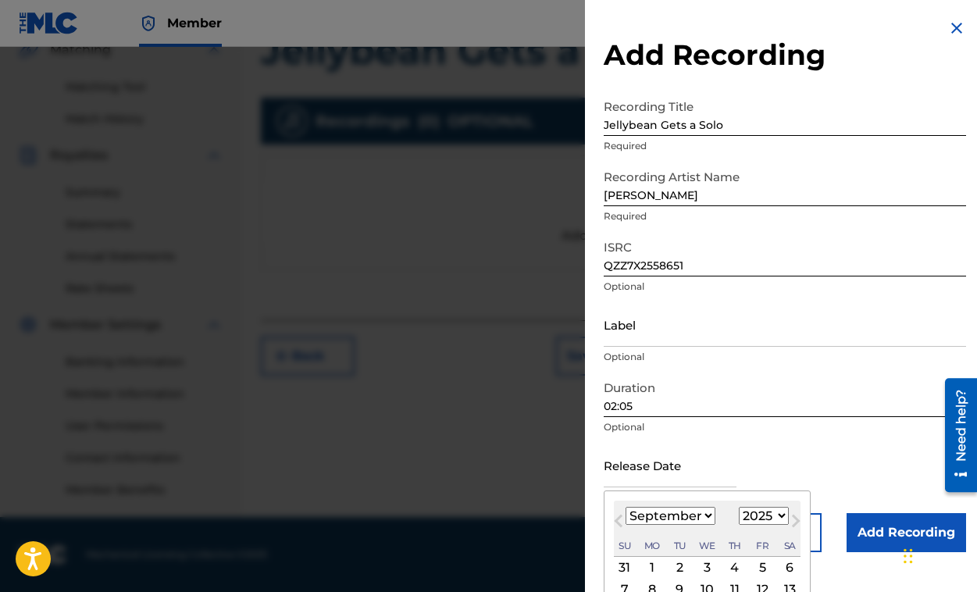
scroll to position [103, 0]
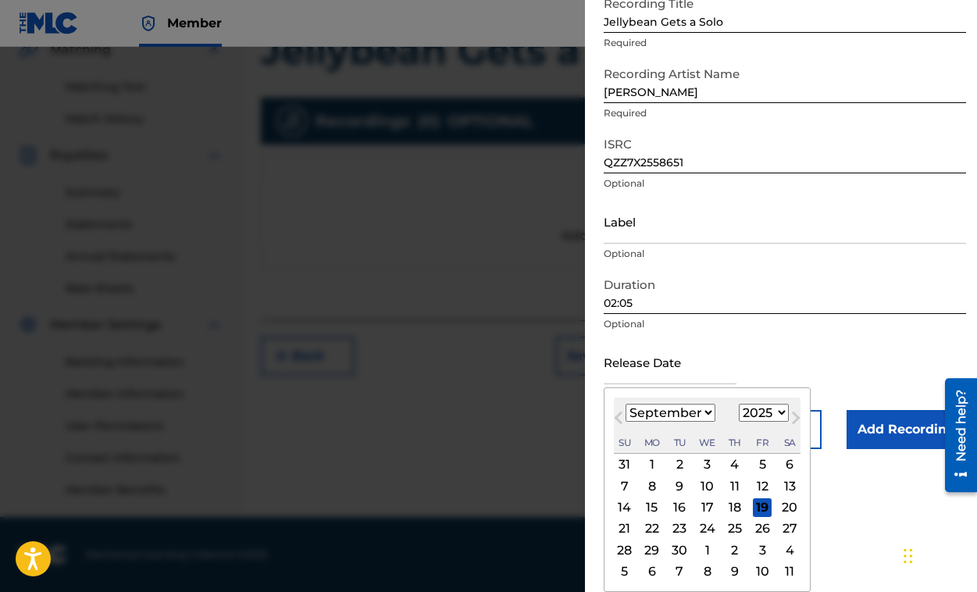
click at [762, 507] on div "19" at bounding box center [762, 507] width 19 height 19
type input "September 19 2025"
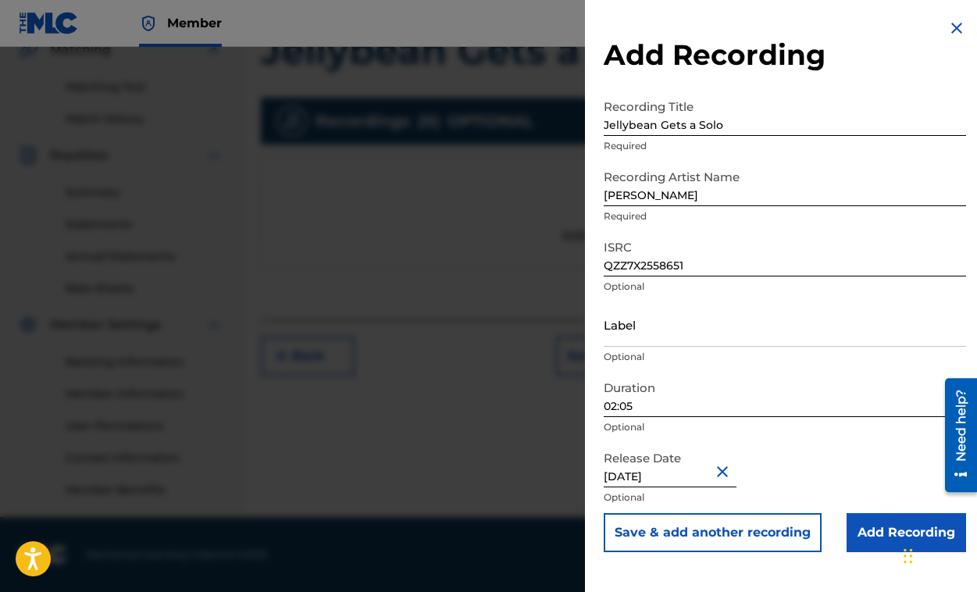
select select "8"
select select "2025"
click at [875, 533] on input "Add Recording" at bounding box center [905, 532] width 119 height 39
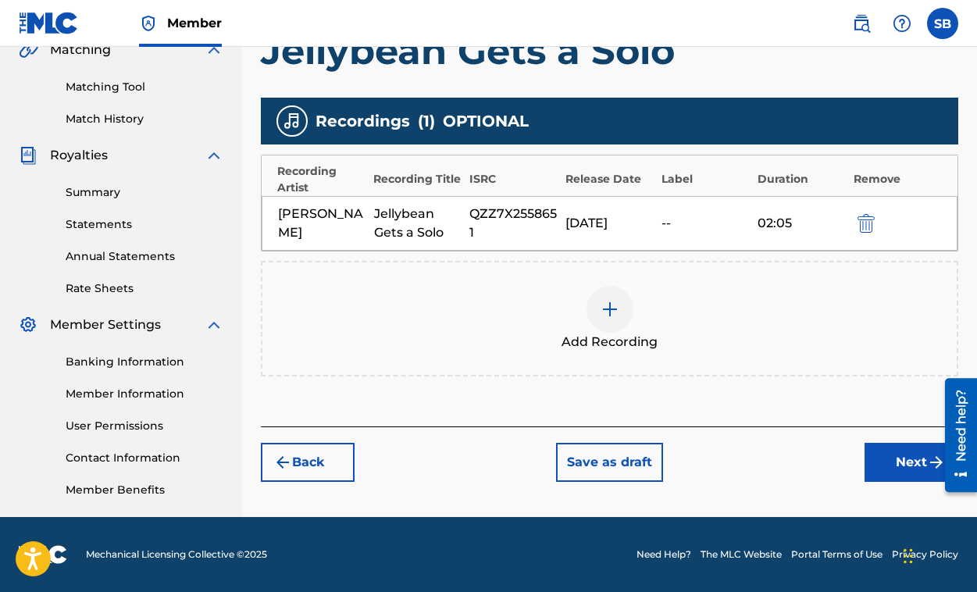
click at [899, 464] on button "Next" at bounding box center [911, 462] width 94 height 39
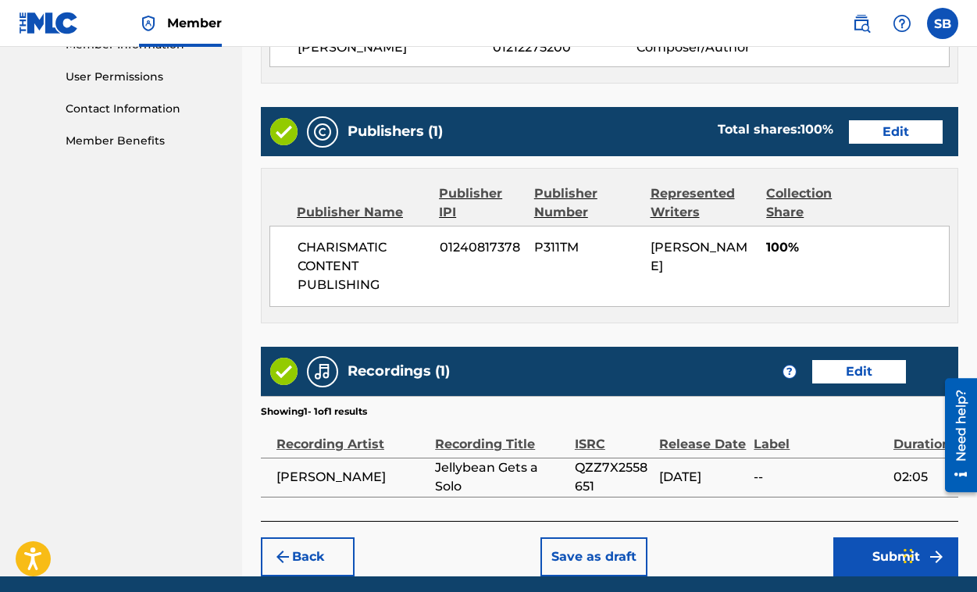
scroll to position [783, 0]
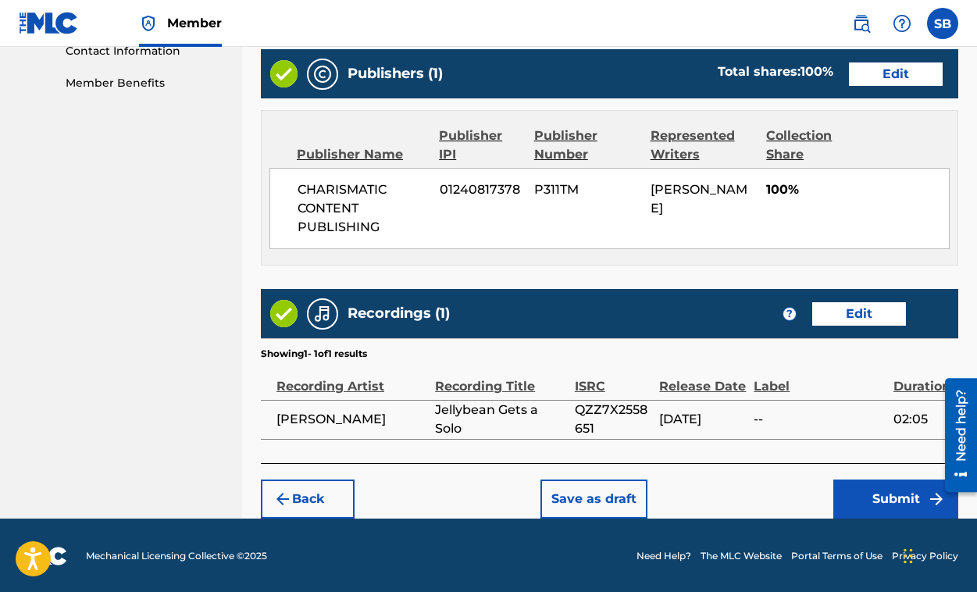
click at [898, 490] on button "Submit" at bounding box center [895, 498] width 125 height 39
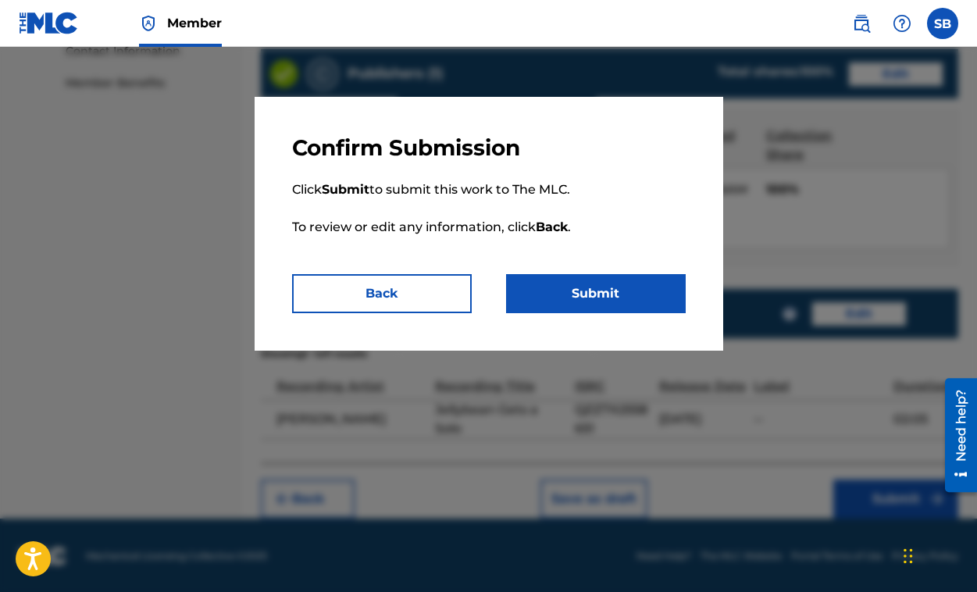
click at [590, 294] on button "Submit" at bounding box center [596, 293] width 180 height 39
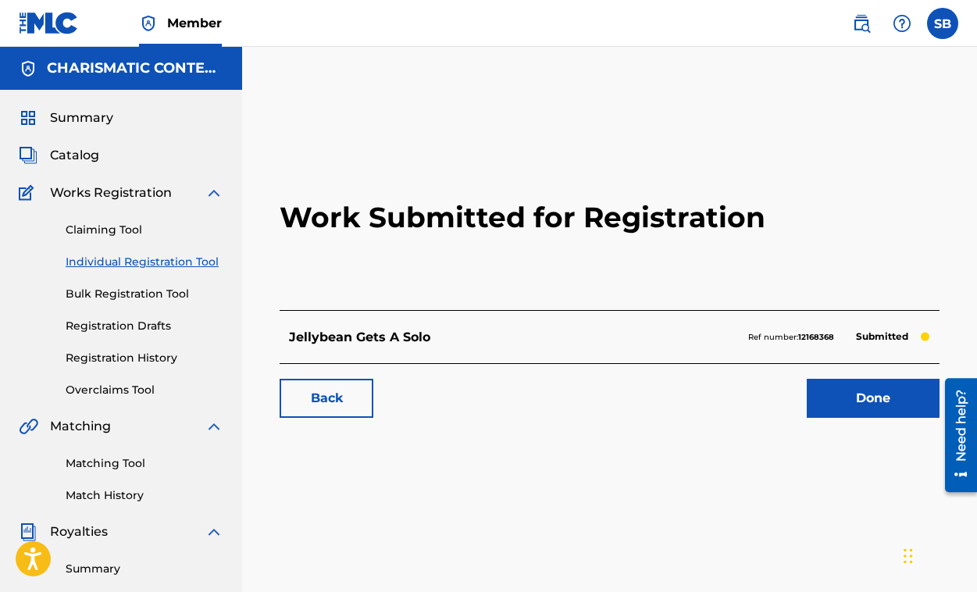
click at [479, 293] on h2 "Work Submitted for Registration" at bounding box center [610, 217] width 660 height 185
